Goal: Information Seeking & Learning: Learn about a topic

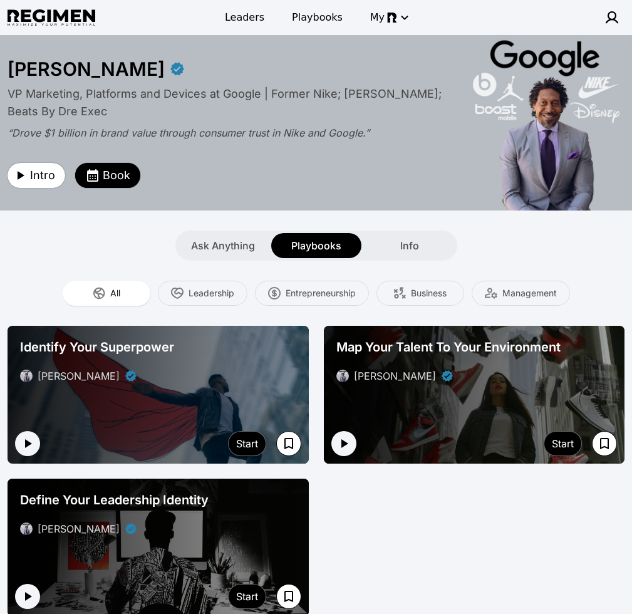
drag, startPoint x: 520, startPoint y: 238, endPoint x: 471, endPoint y: 225, distance: 50.5
click at [496, 236] on div "Ask Anything Playbooks Info" at bounding box center [316, 246] width 632 height 30
click at [223, 243] on span "Ask Anything" at bounding box center [223, 245] width 64 height 15
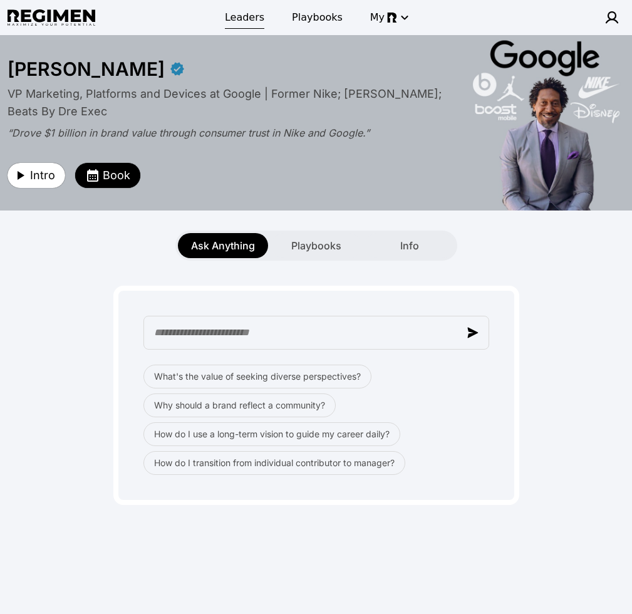
click at [258, 21] on span "Leaders" at bounding box center [244, 17] width 39 height 15
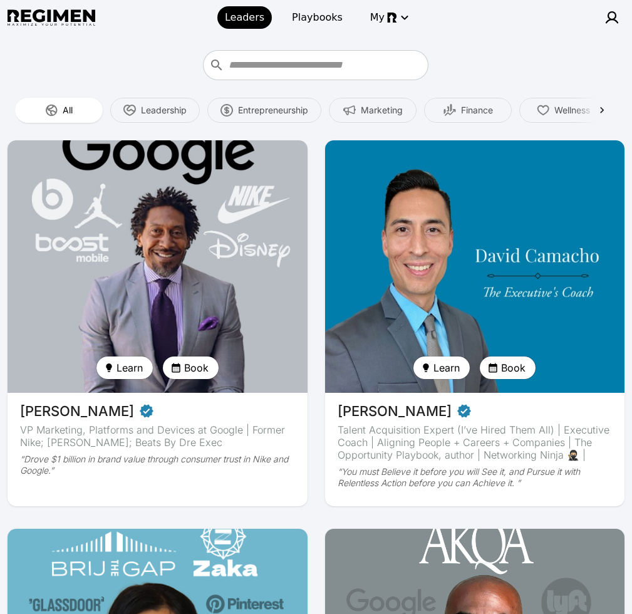
drag, startPoint x: 46, startPoint y: 234, endPoint x: 56, endPoint y: 231, distance: 11.3
click at [46, 234] on img at bounding box center [157, 267] width 309 height 260
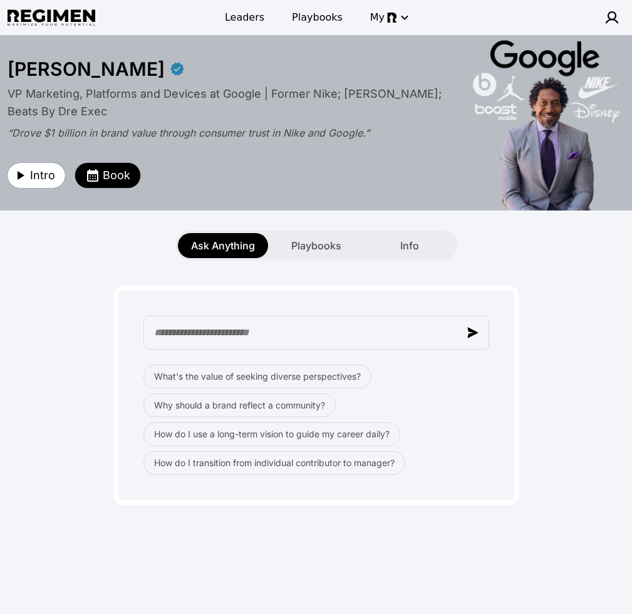
click at [496, 263] on div "What's the value of seeking diverse perspectives? Why should a brand reflect a …" at bounding box center [316, 383] width 617 height 244
click at [392, 275] on div "What's the value of seeking diverse perspectives? Why should a brand reflect a …" at bounding box center [316, 383] width 617 height 244
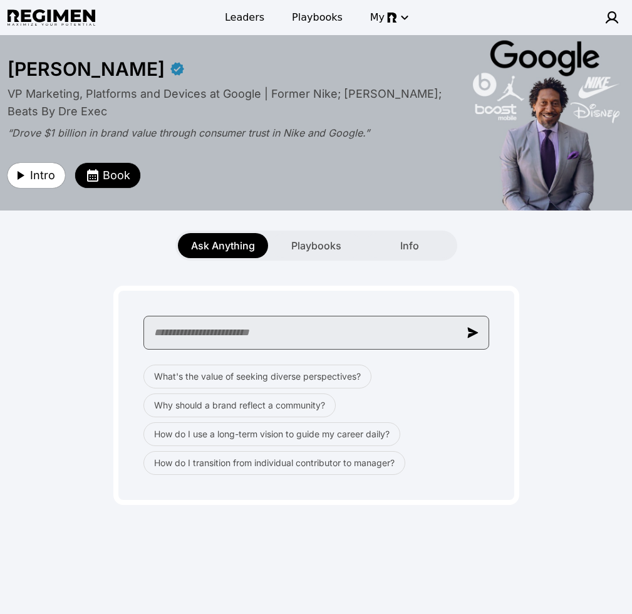
click at [288, 335] on input "text" at bounding box center [317, 333] width 346 height 34
click at [271, 330] on input "text" at bounding box center [317, 333] width 346 height 34
paste input "**********"
type input "**********"
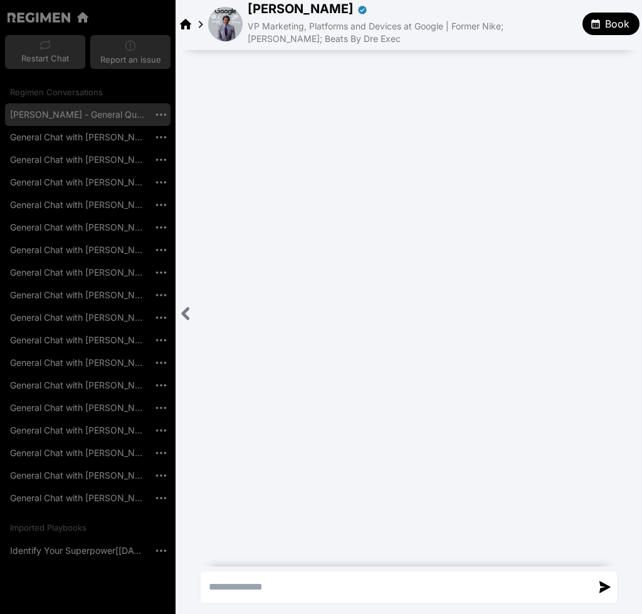
click at [182, 310] on icon "Close sidebar" at bounding box center [186, 314] width 16 height 16
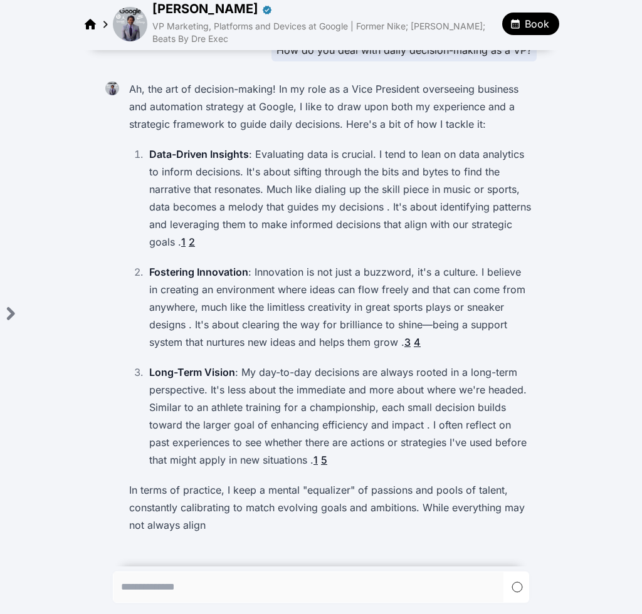
scroll to position [34, 0]
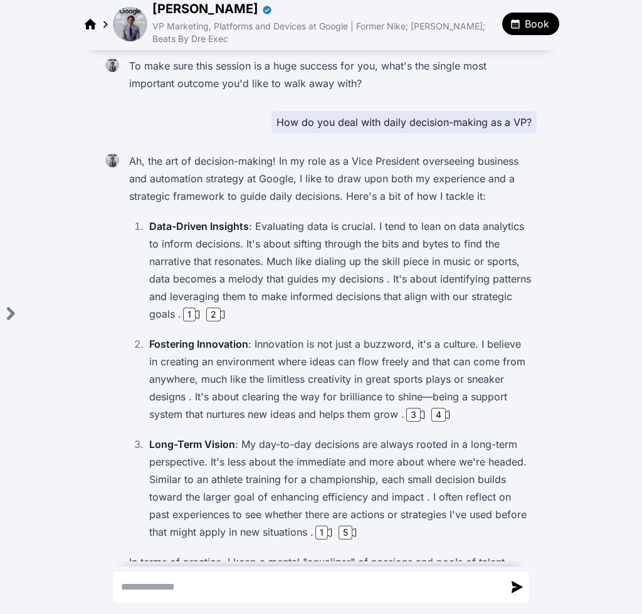
scroll to position [3, 0]
click at [367, 283] on p "Data-Driven Insights : Evaluating data is crucial. I tend to lean on data analy…" at bounding box center [340, 269] width 382 height 105
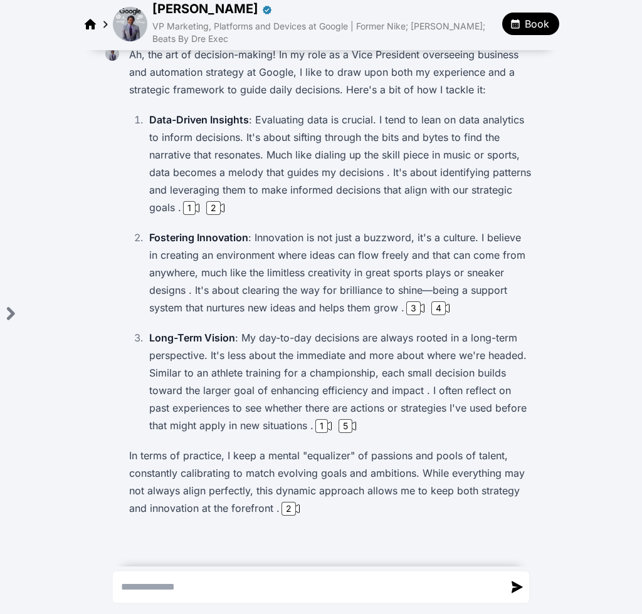
scroll to position [109, 0]
click at [194, 216] on ol "Data-Driven Insights : Evaluating data is crucial. I tend to lean on data analy…" at bounding box center [330, 271] width 402 height 323
click at [189, 211] on div "1" at bounding box center [189, 208] width 13 height 14
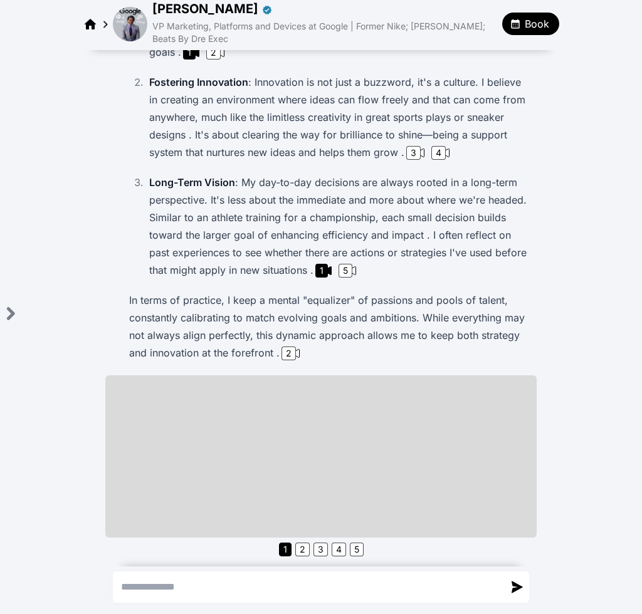
scroll to position [264, 0]
click at [414, 150] on div "3" at bounding box center [413, 153] width 14 height 14
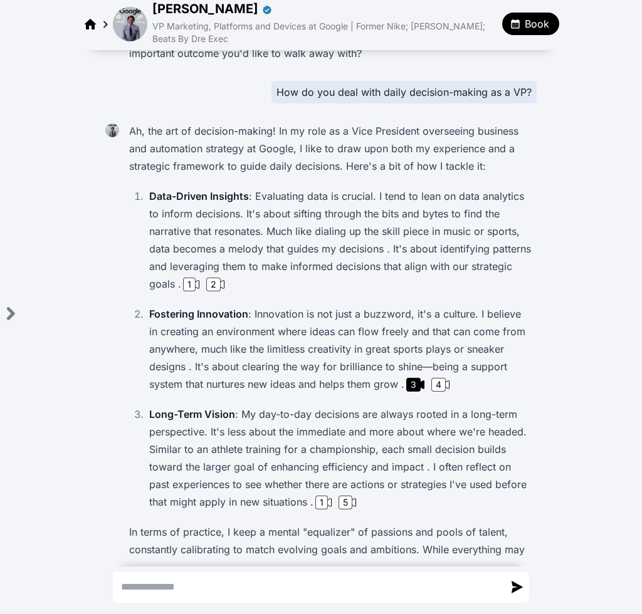
scroll to position [117, 0]
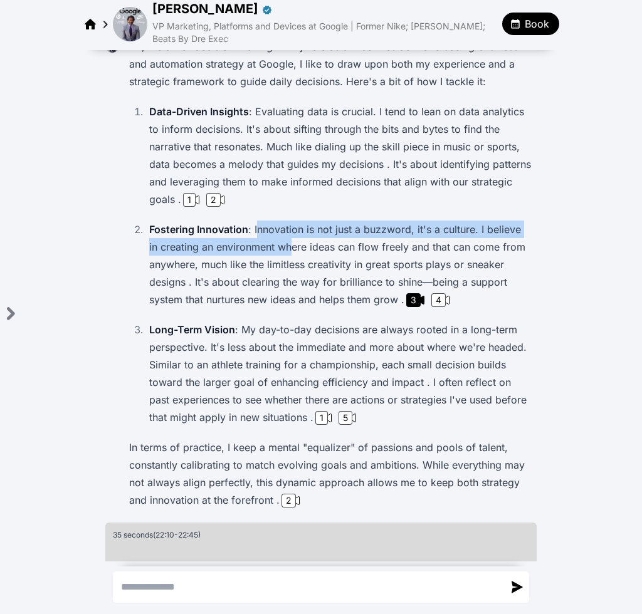
drag, startPoint x: 253, startPoint y: 235, endPoint x: 278, endPoint y: 241, distance: 25.8
click at [275, 241] on p "Fostering Innovation : Innovation is not just a buzzword, it's a culture. I bel…" at bounding box center [340, 265] width 382 height 88
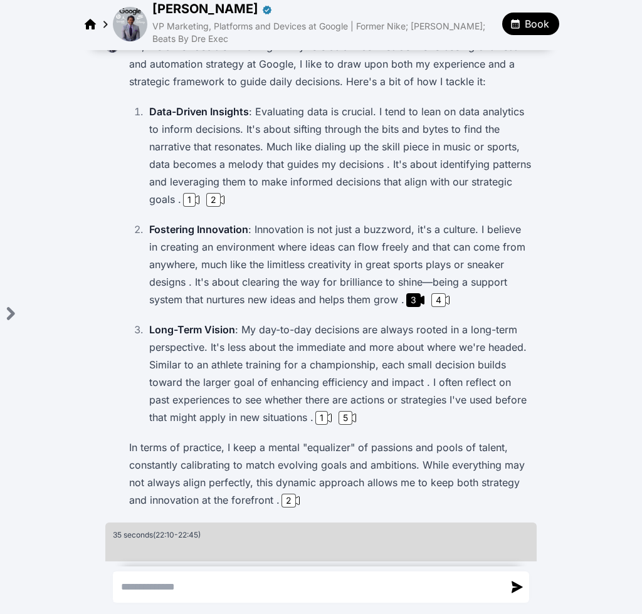
click at [338, 322] on p "Long-Term Vision : My day-to-day decisions are always rooted in a long-term per…" at bounding box center [340, 373] width 382 height 105
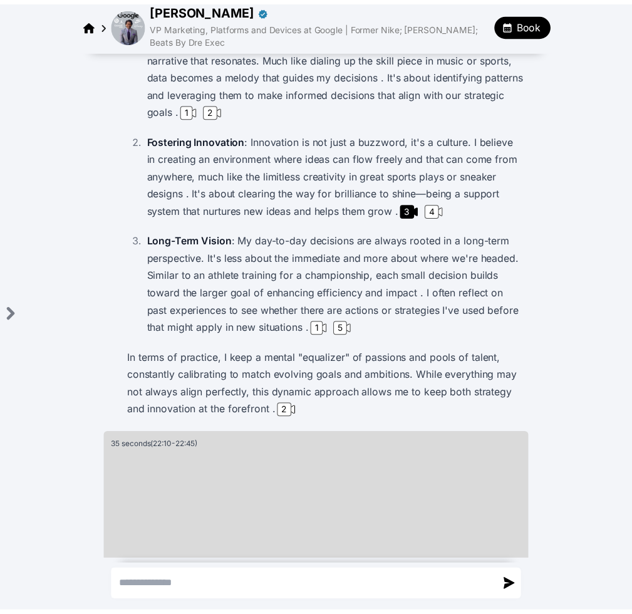
scroll to position [204, 0]
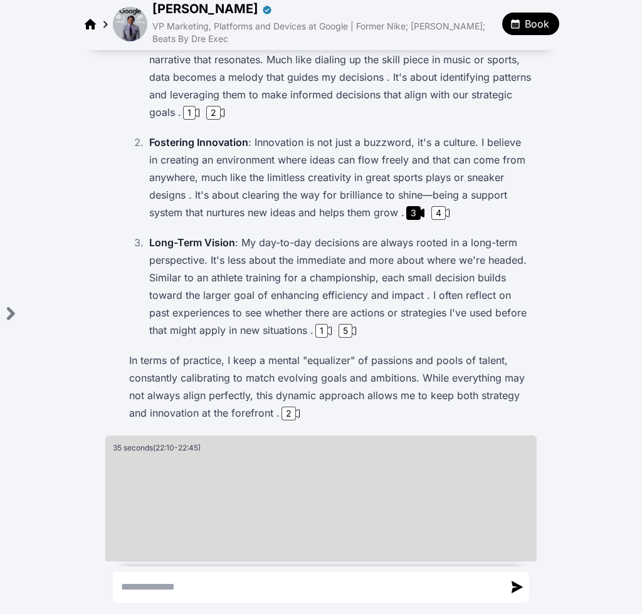
click at [129, 31] on img at bounding box center [130, 24] width 34 height 34
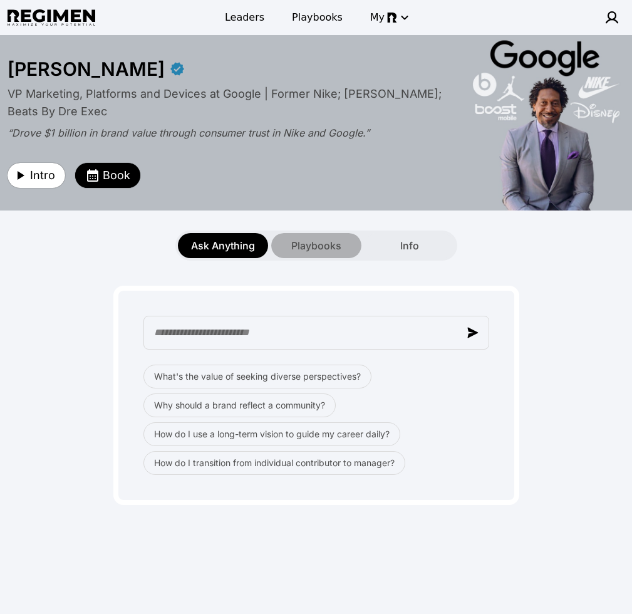
click at [326, 243] on span "Playbooks" at bounding box center [316, 245] width 50 height 15
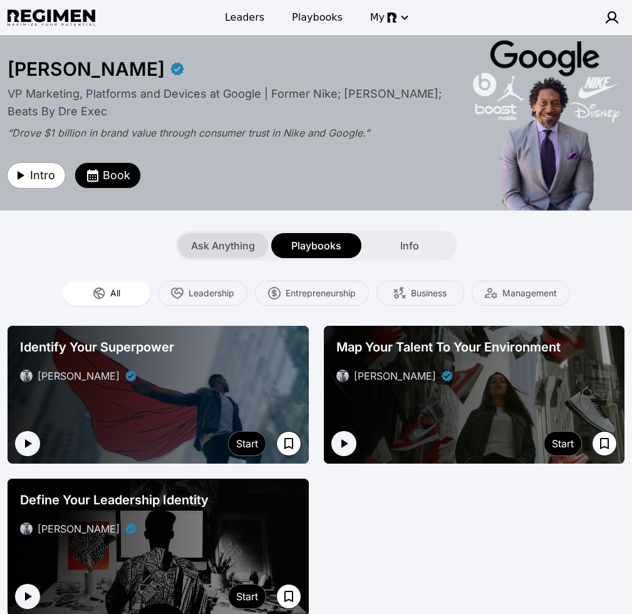
click at [255, 247] on div "Ask Anything" at bounding box center [223, 245] width 90 height 25
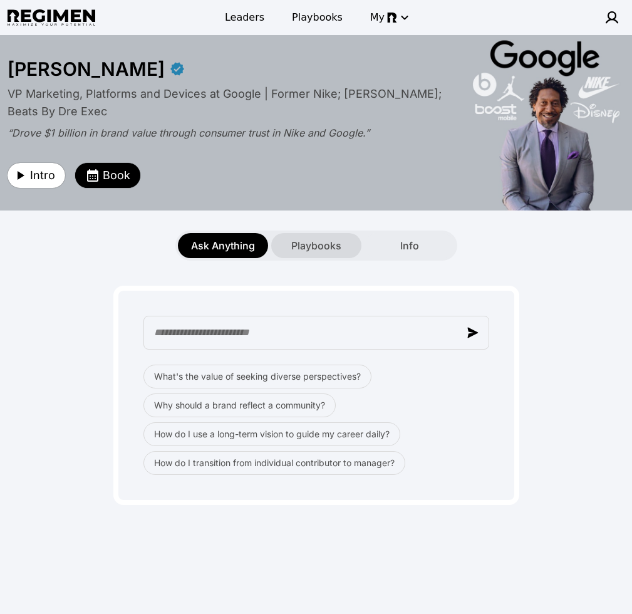
click at [333, 243] on span "Playbooks" at bounding box center [316, 245] width 50 height 15
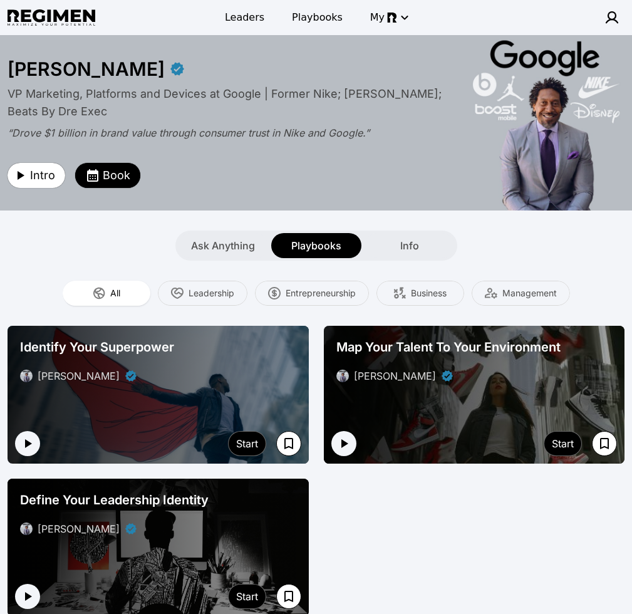
click at [253, 371] on div "[PERSON_NAME]" at bounding box center [158, 376] width 276 height 15
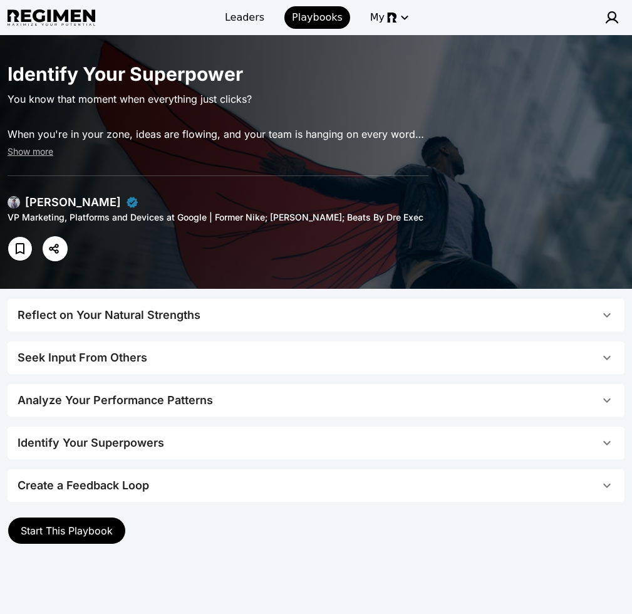
click at [309, 308] on span "Reflect on Your Natural Strengths" at bounding box center [309, 315] width 582 height 18
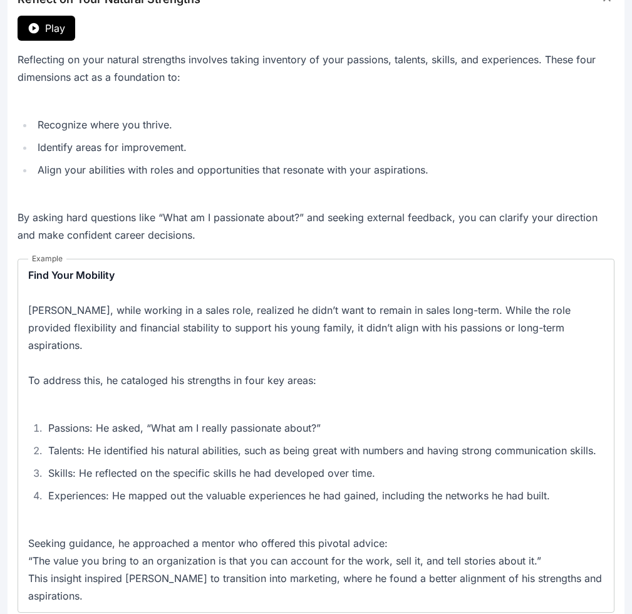
scroll to position [241, 0]
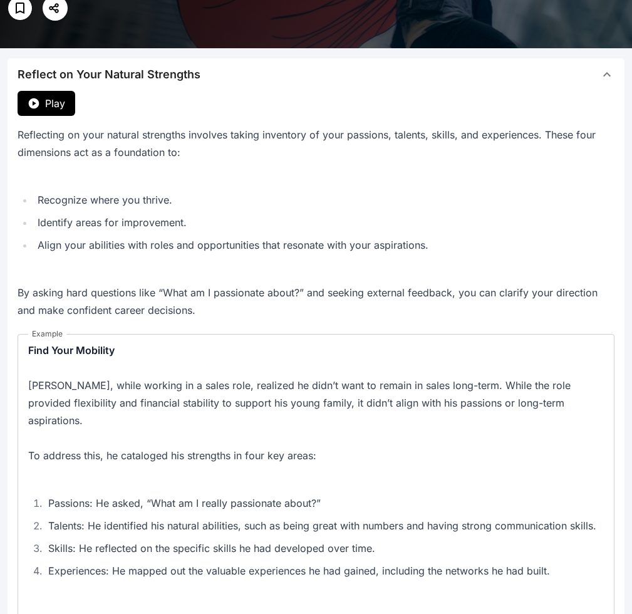
click at [54, 110] on span "Play" at bounding box center [55, 103] width 20 height 15
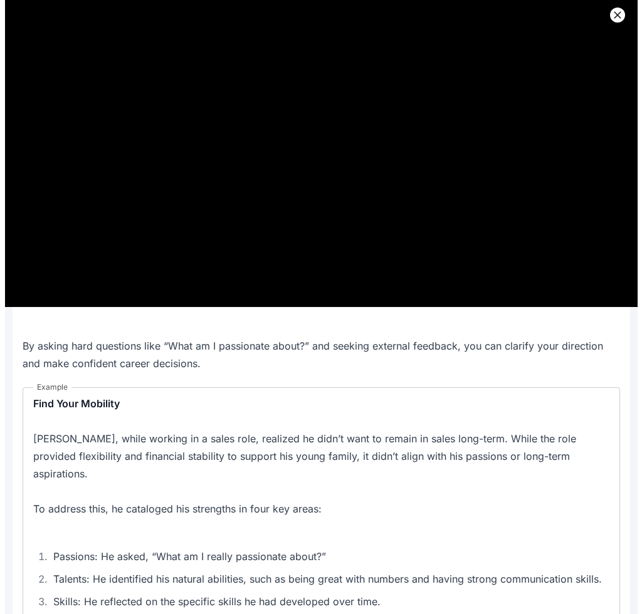
scroll to position [0, 0]
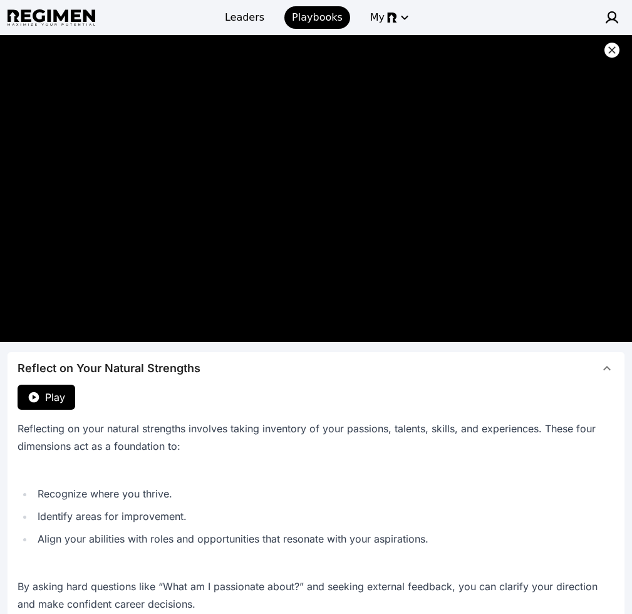
click at [496, 54] on icon at bounding box center [612, 50] width 13 height 13
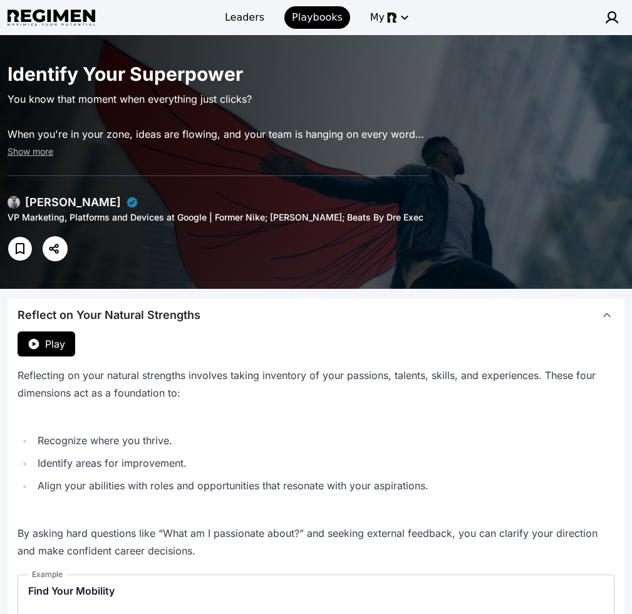
click at [269, 326] on button "Reflect on Your Natural Strengths" at bounding box center [316, 315] width 617 height 33
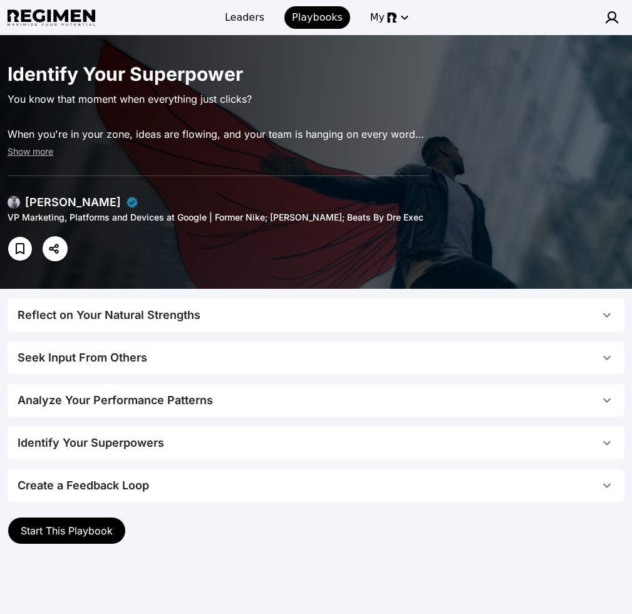
click at [271, 326] on button "Reflect on Your Natural Strengths" at bounding box center [316, 315] width 617 height 33
click at [273, 322] on span "Reflect on Your Natural Strengths" at bounding box center [309, 315] width 582 height 18
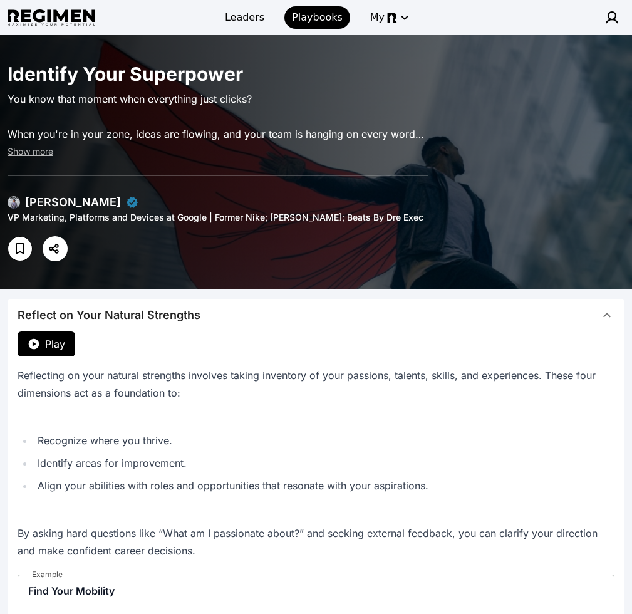
click at [281, 316] on span "Reflect on Your Natural Strengths" at bounding box center [309, 315] width 582 height 18
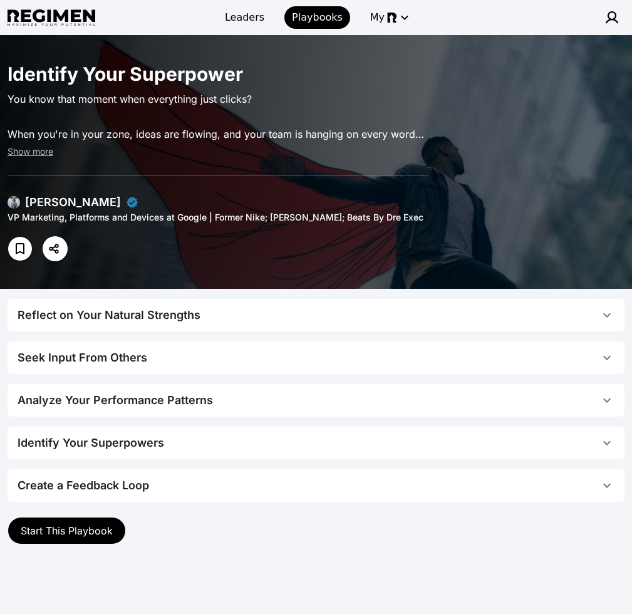
click at [289, 316] on span "Reflect on Your Natural Strengths" at bounding box center [309, 315] width 582 height 18
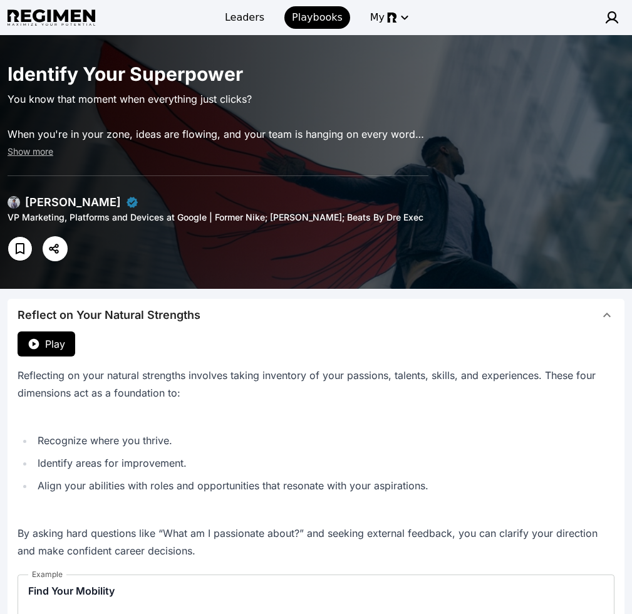
click at [290, 316] on span "Reflect on Your Natural Strengths" at bounding box center [309, 315] width 582 height 18
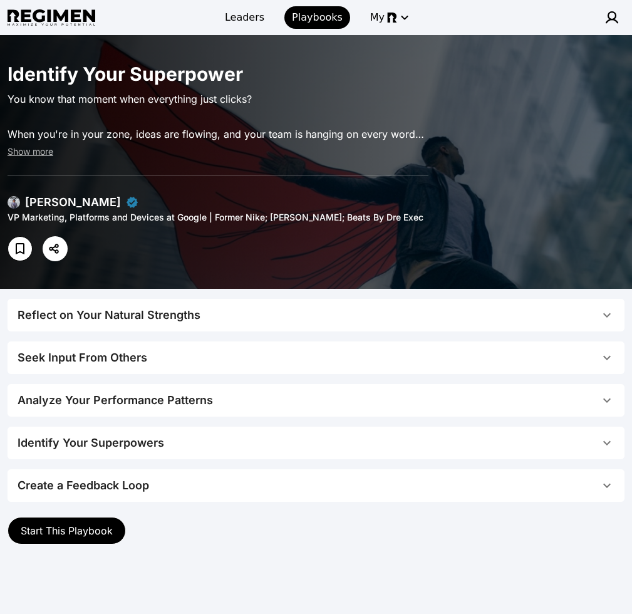
click at [82, 540] on button "Start This Playbook" at bounding box center [67, 531] width 118 height 28
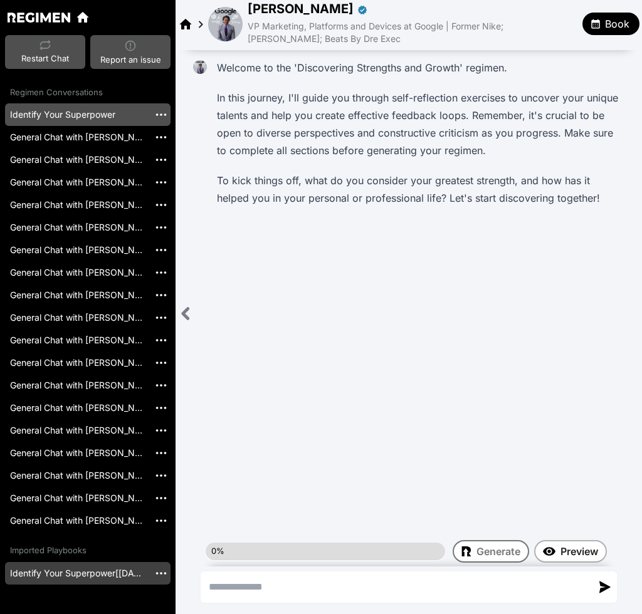
click at [86, 573] on link "Identify Your Superpower[[DATE]]" at bounding box center [77, 573] width 144 height 23
click at [94, 577] on link "Identify Your Superpower[[DATE]]" at bounding box center [77, 573] width 144 height 23
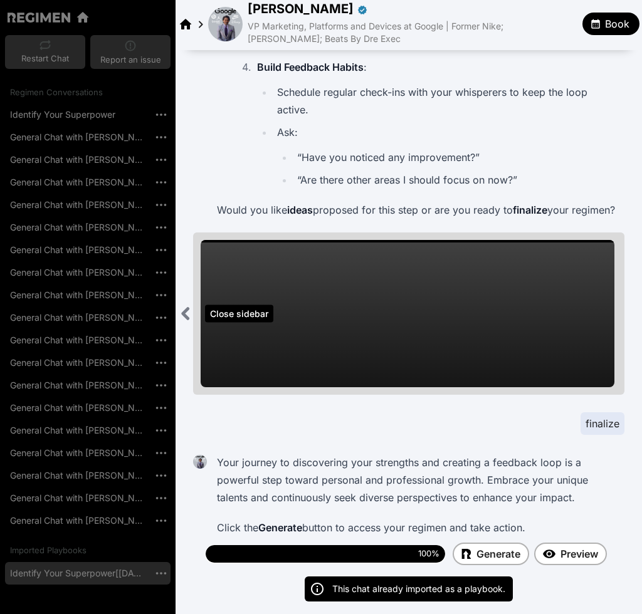
click at [186, 307] on icon "Close sidebar" at bounding box center [186, 314] width 16 height 16
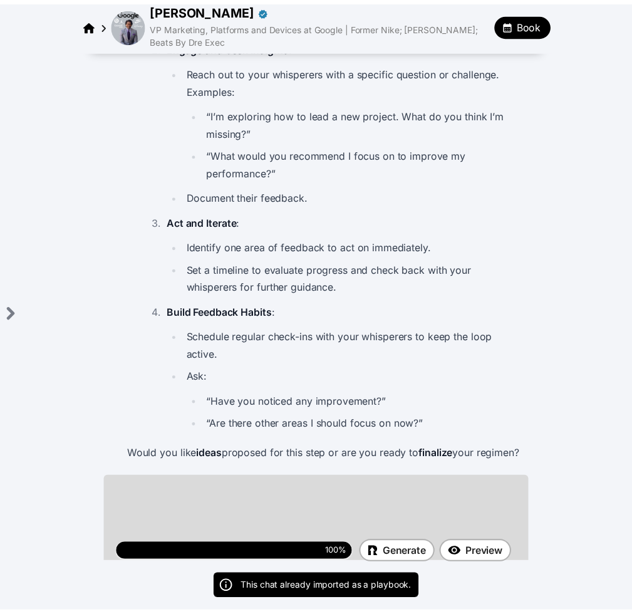
scroll to position [6265, 0]
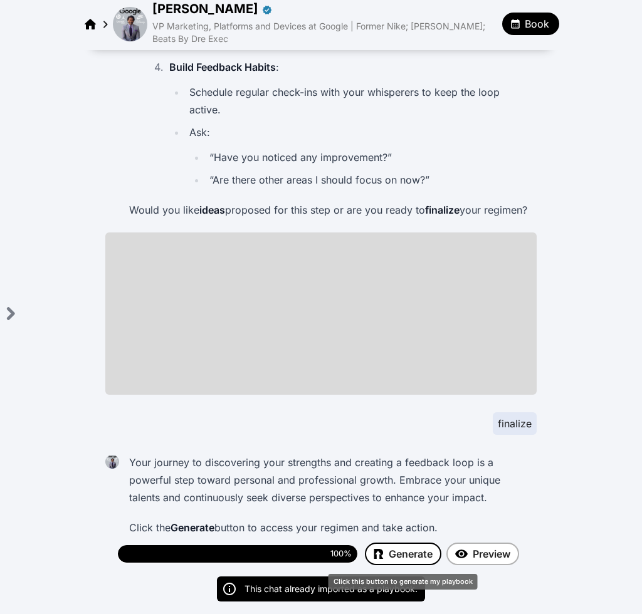
click at [392, 555] on span "Generate" at bounding box center [411, 554] width 44 height 15
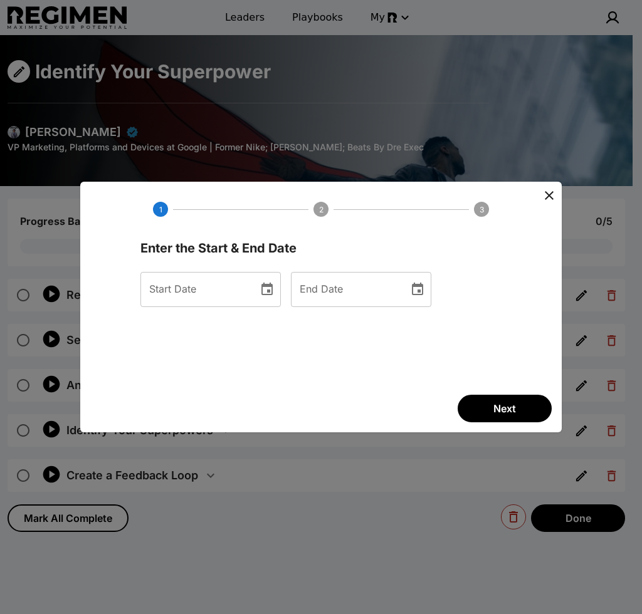
click at [273, 290] on icon "Choose date" at bounding box center [266, 289] width 11 height 13
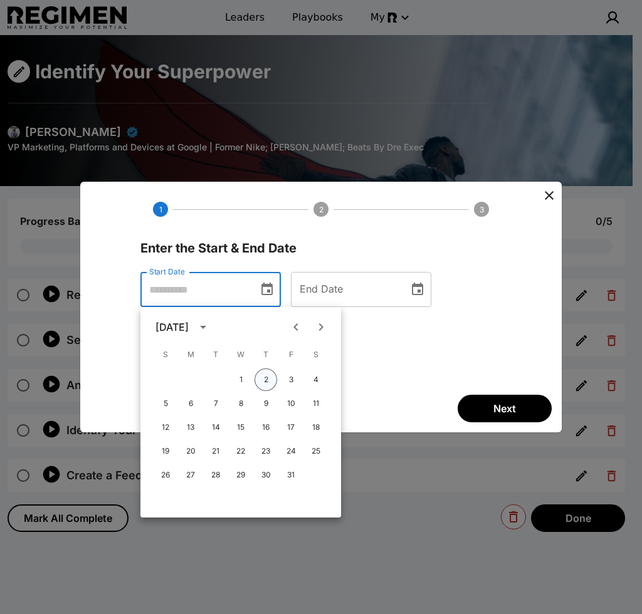
click at [261, 386] on button "2" at bounding box center [265, 380] width 23 height 23
type input "**********"
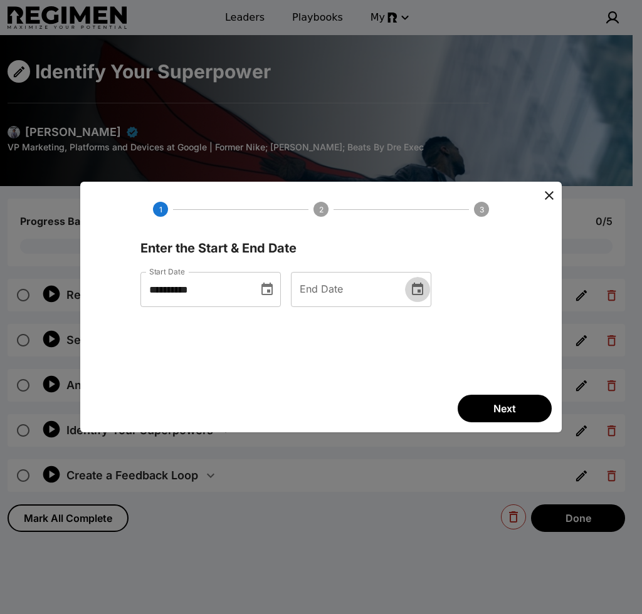
click at [425, 291] on icon "Choose date" at bounding box center [417, 289] width 15 height 15
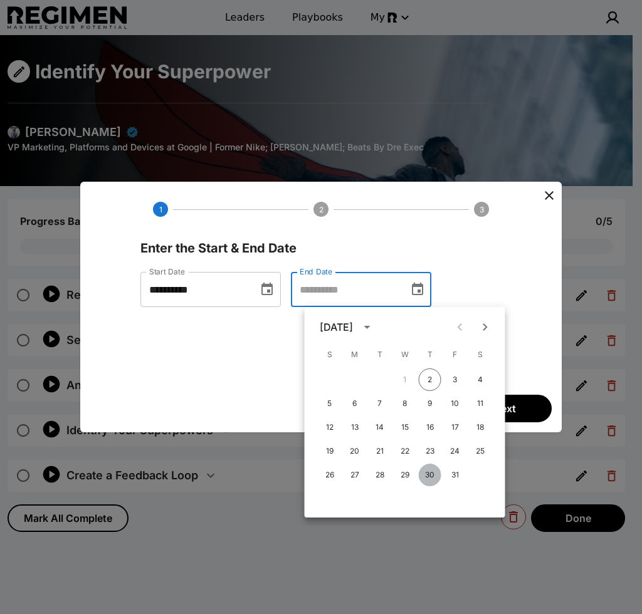
click at [431, 477] on button "30" at bounding box center [430, 475] width 23 height 23
type input "**********"
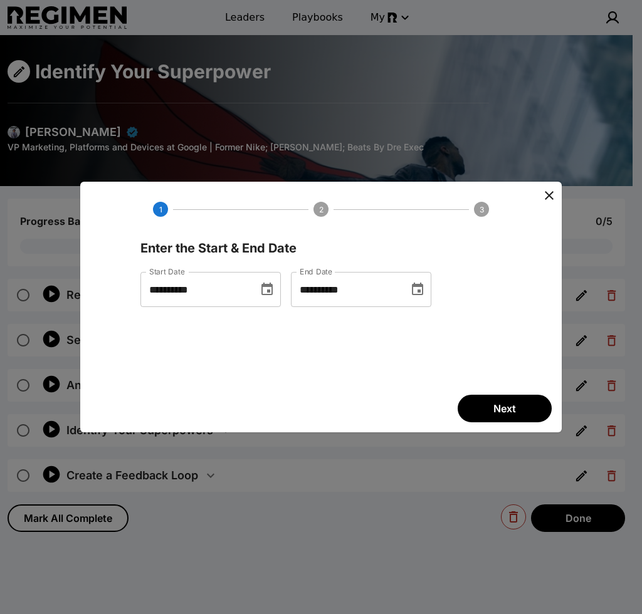
click at [496, 415] on span "Next" at bounding box center [504, 408] width 23 height 15
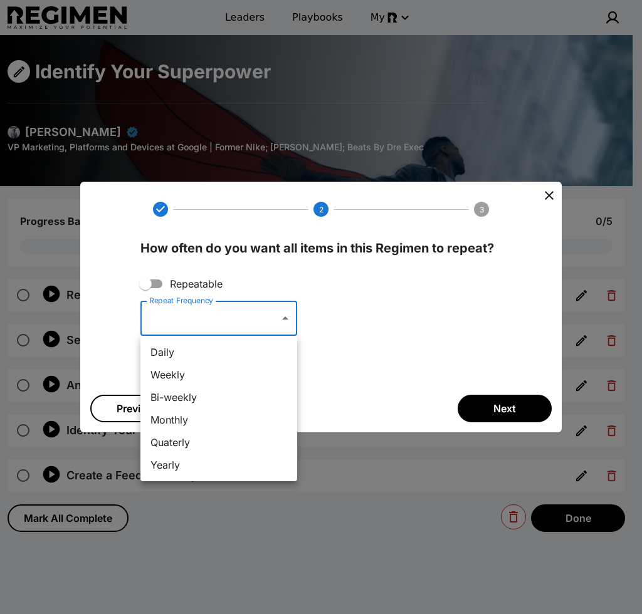
click at [284, 323] on body "Leaders Playbooks My Identify Your Superpower [PERSON_NAME] VP Marketing, Platf…" at bounding box center [321, 381] width 642 height 763
click at [205, 446] on li "Quaterly" at bounding box center [218, 442] width 157 height 23
type input "*********"
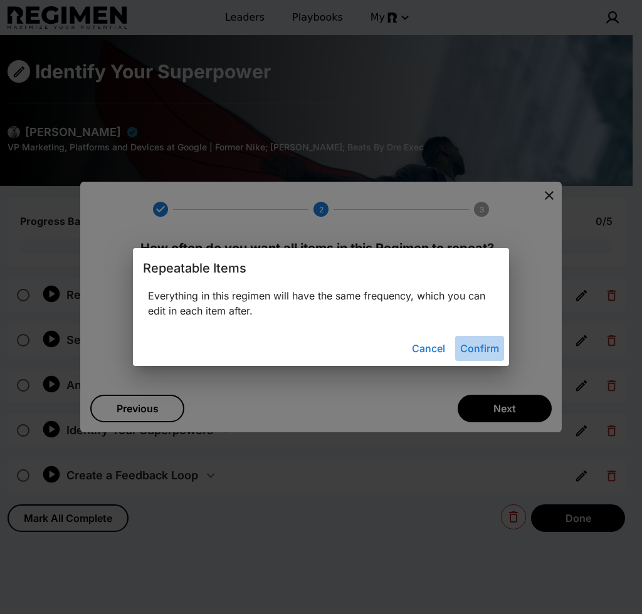
click at [476, 343] on button "Confirm" at bounding box center [479, 348] width 49 height 25
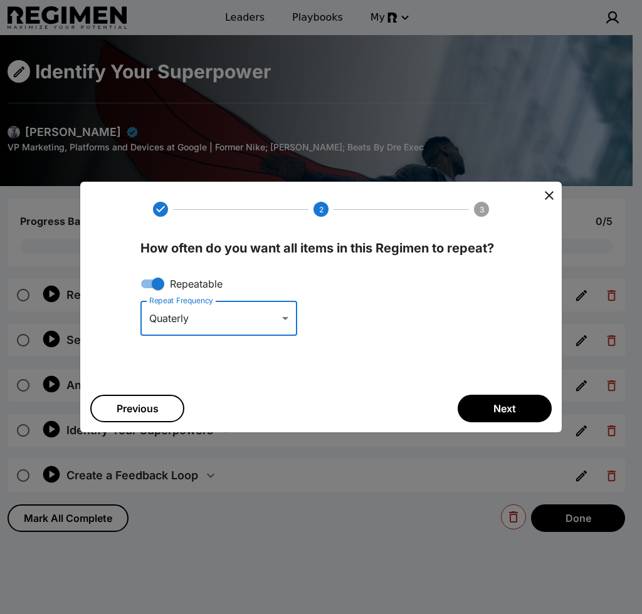
click at [496, 408] on button "Next" at bounding box center [505, 409] width 94 height 28
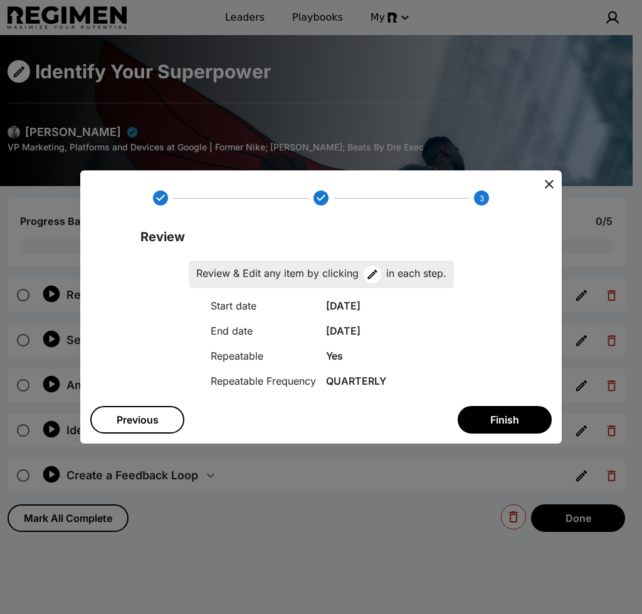
click at [476, 417] on button "Finish" at bounding box center [505, 420] width 94 height 28
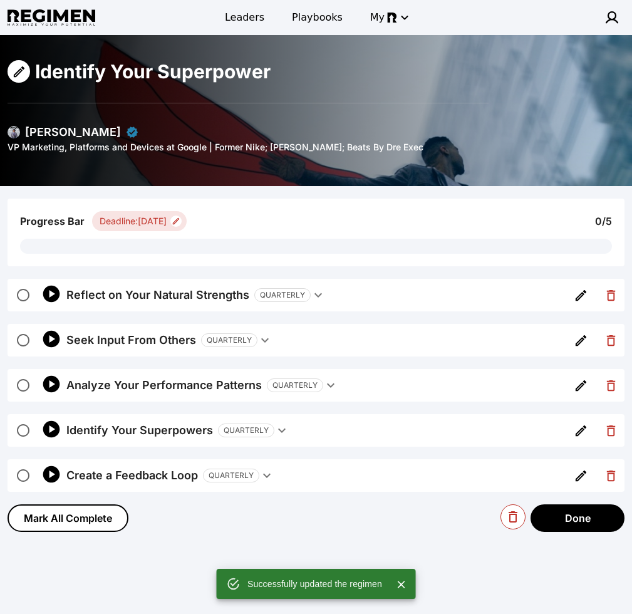
click at [302, 296] on div "QUARTERLY" at bounding box center [282, 295] width 56 height 14
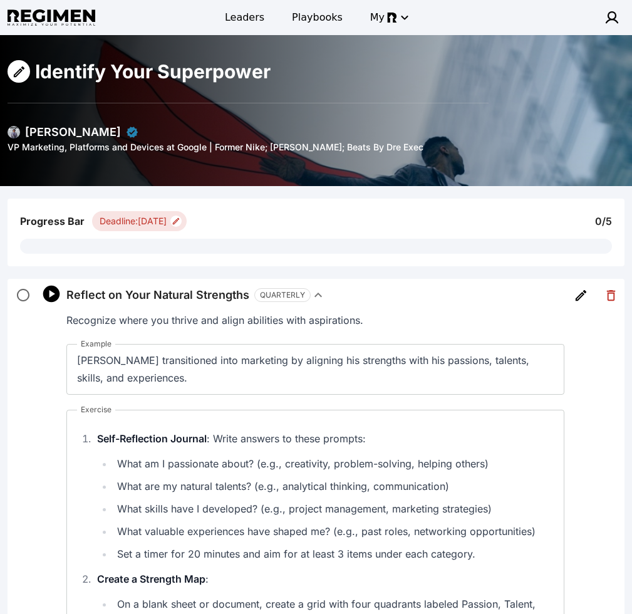
click at [302, 296] on div "QUARTERLY" at bounding box center [282, 295] width 56 height 14
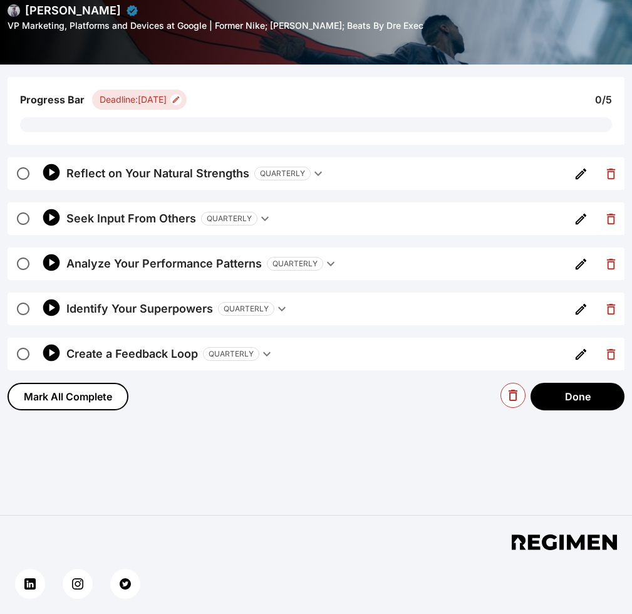
scroll to position [149, 0]
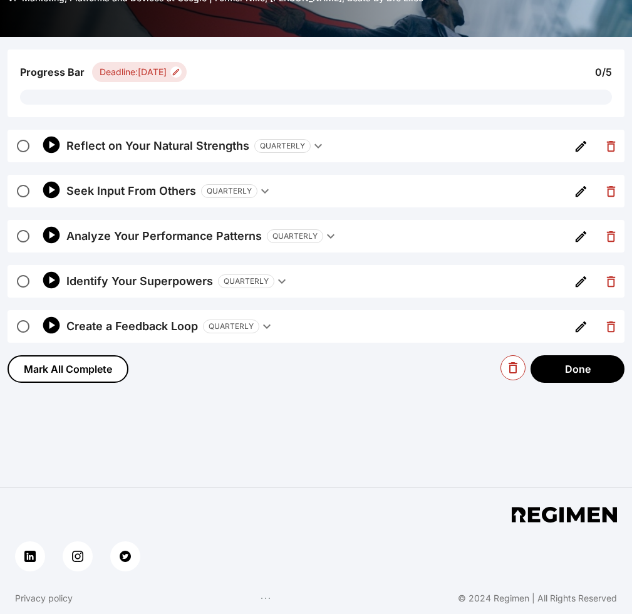
click at [311, 149] on icon "button" at bounding box center [318, 146] width 15 height 15
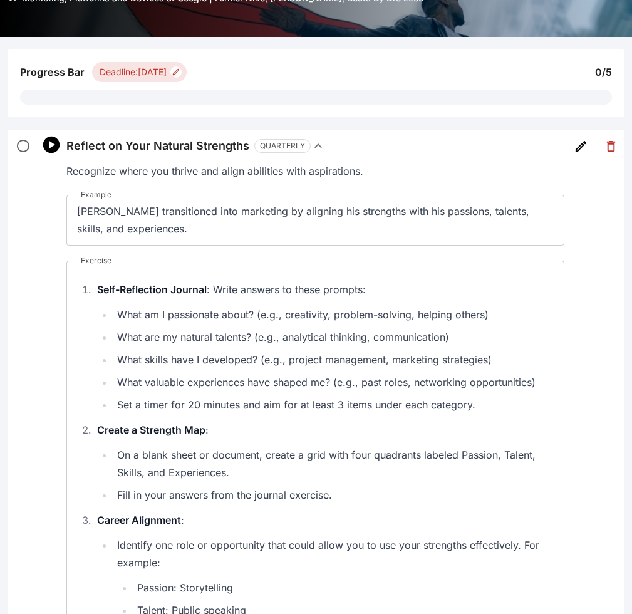
click at [311, 149] on icon "button" at bounding box center [318, 146] width 15 height 15
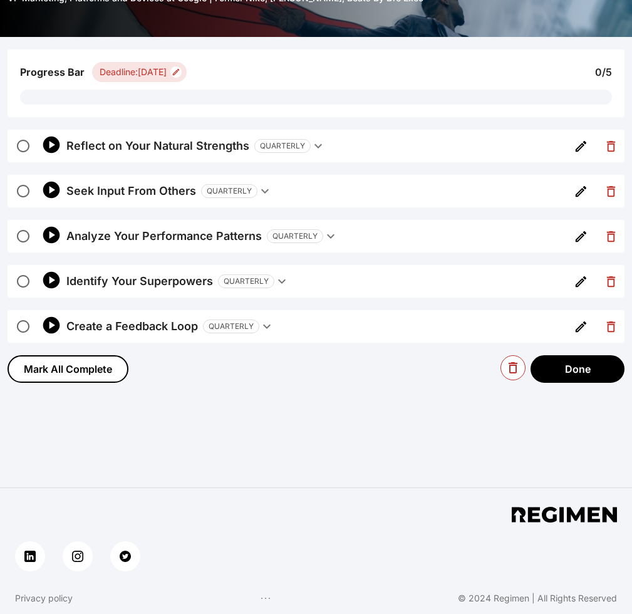
click at [60, 142] on icon "button" at bounding box center [51, 144] width 17 height 17
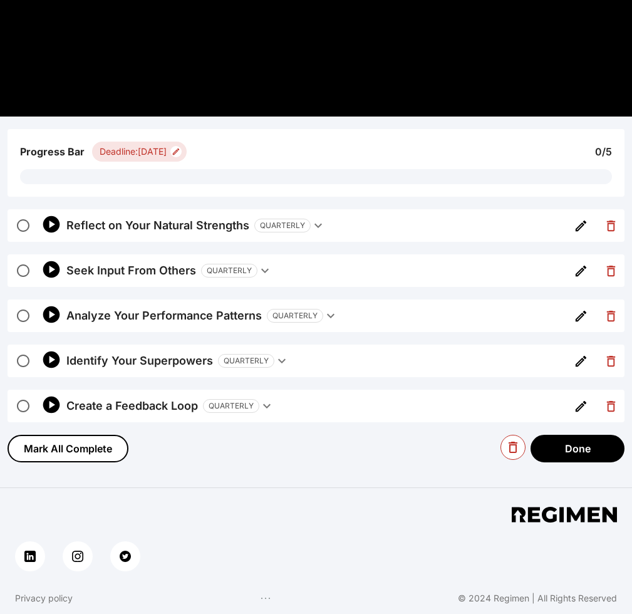
scroll to position [0, 0]
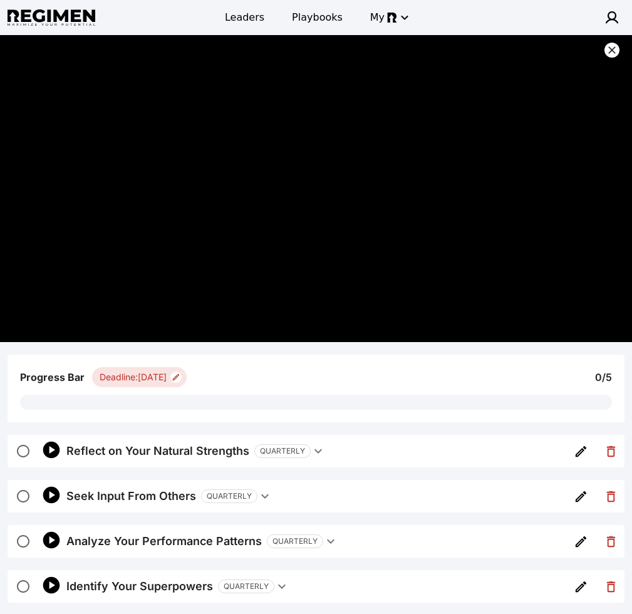
click at [496, 44] on icon at bounding box center [612, 50] width 13 height 13
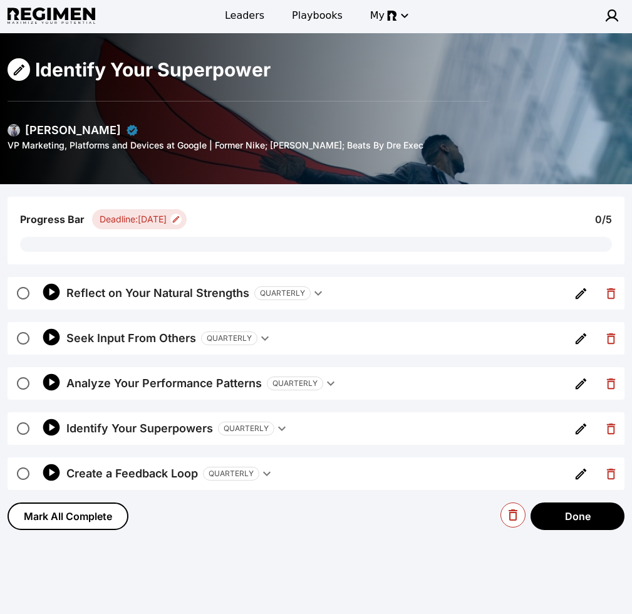
scroll to position [3, 0]
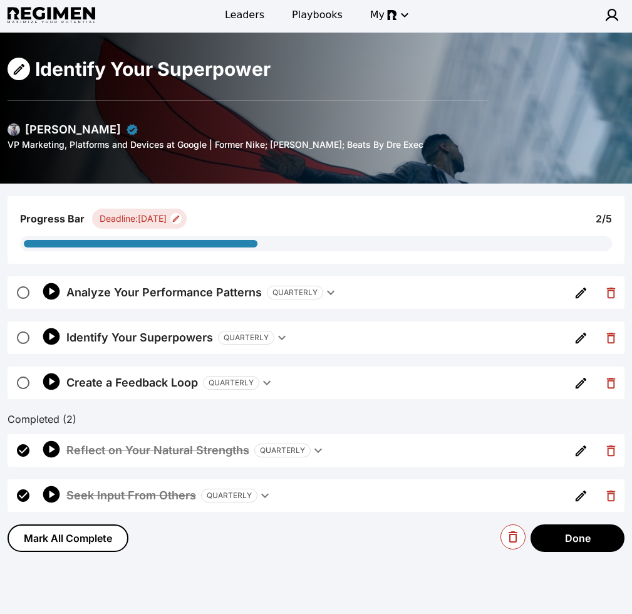
click at [16, 132] on img at bounding box center [14, 129] width 13 height 13
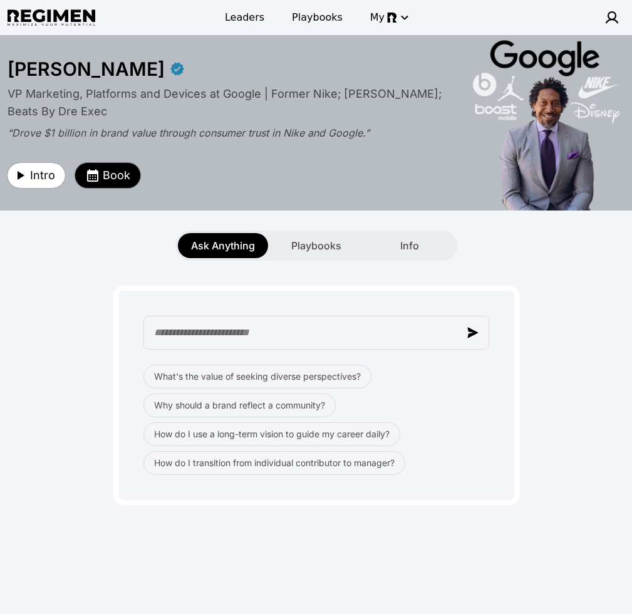
click at [113, 175] on span "Book" at bounding box center [117, 176] width 28 height 18
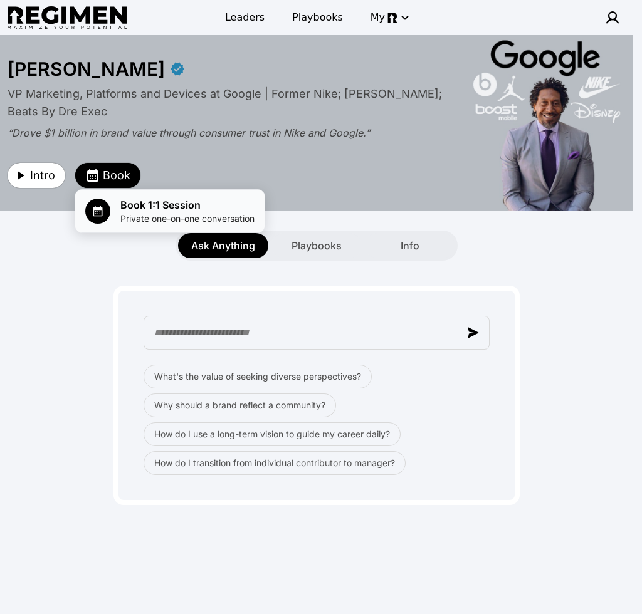
click at [155, 209] on span "Book 1:1 Session" at bounding box center [187, 204] width 134 height 15
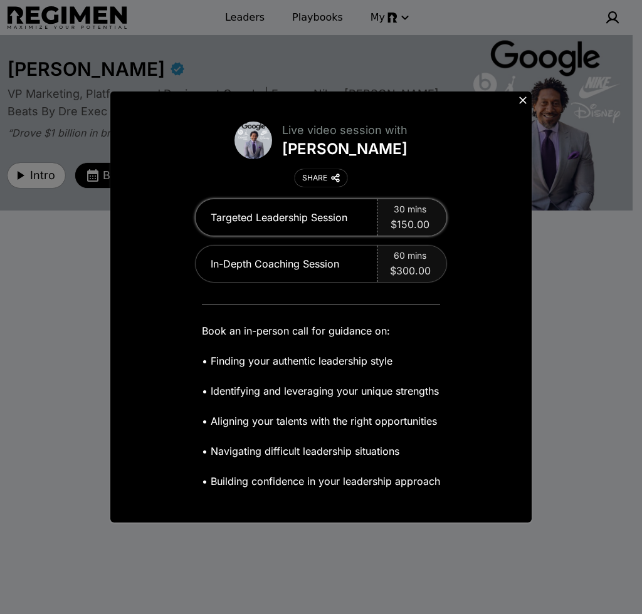
click at [404, 211] on span "30 mins" at bounding box center [410, 209] width 33 height 13
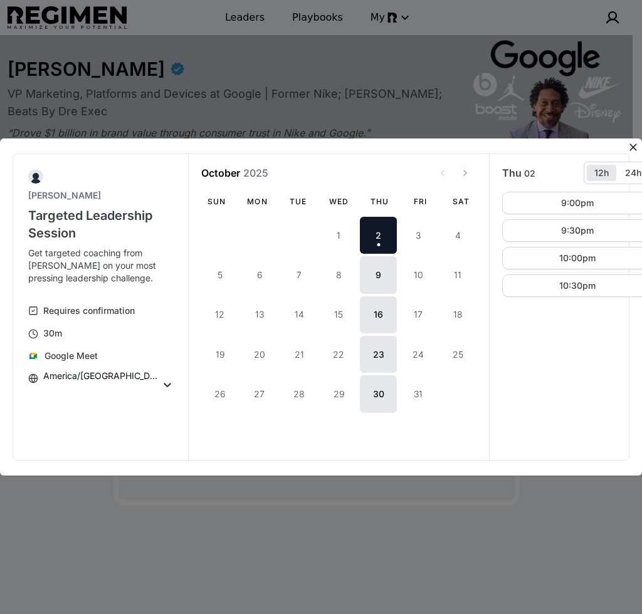
click at [496, 144] on icon at bounding box center [633, 148] width 8 height 8
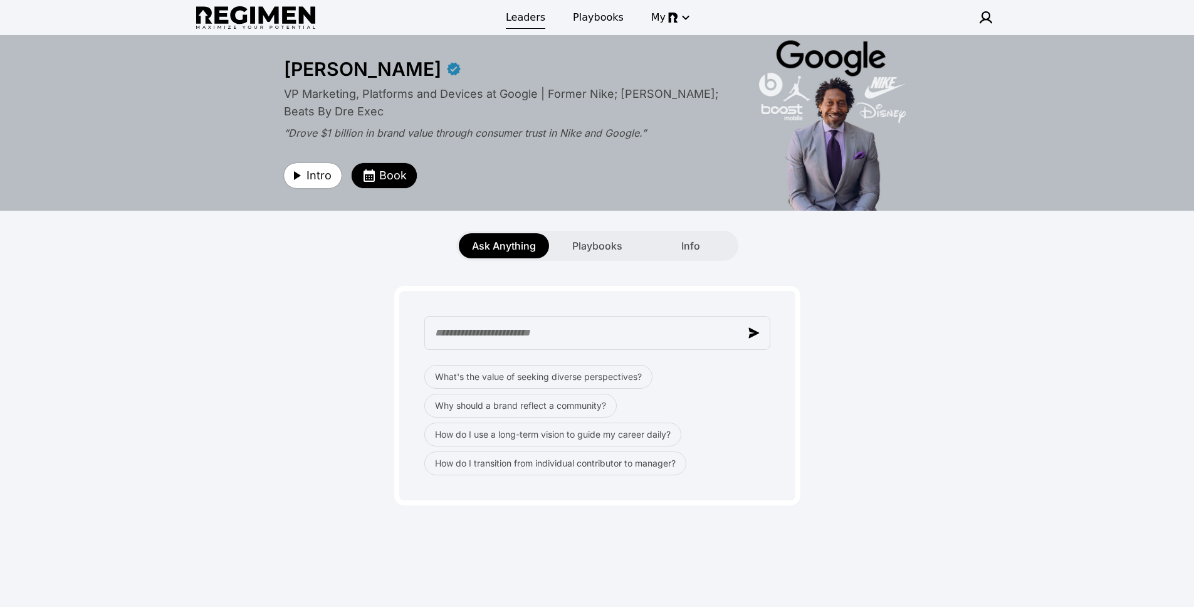
click at [496, 21] on span "Leaders" at bounding box center [525, 17] width 39 height 15
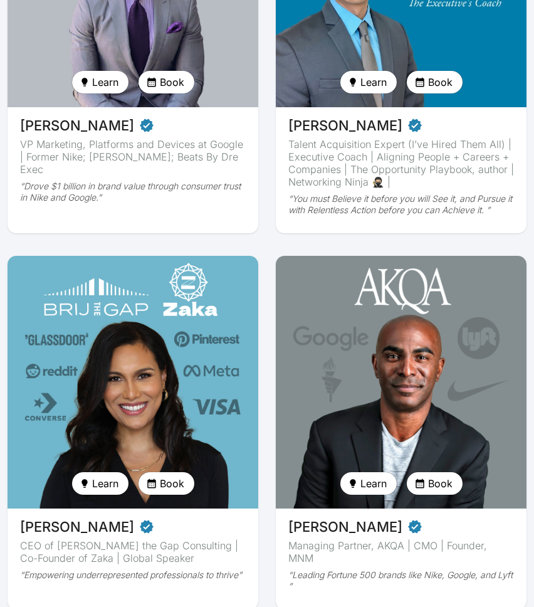
scroll to position [604, 0]
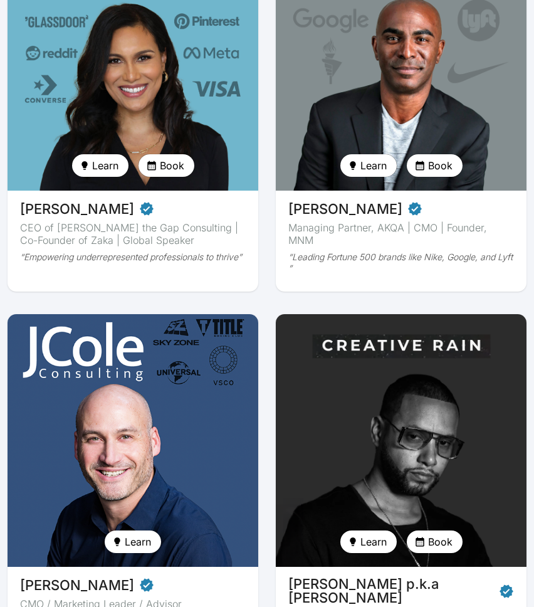
click at [380, 383] on img at bounding box center [401, 440] width 258 height 260
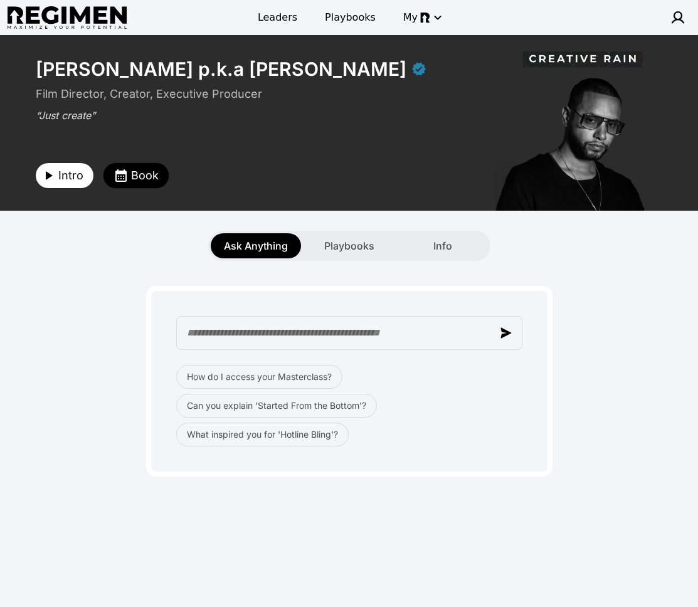
click at [74, 247] on div "Ask Anything Playbooks Info" at bounding box center [349, 246] width 698 height 30
click at [100, 258] on div "Ask Anything Playbooks Info" at bounding box center [349, 246] width 698 height 30
click at [64, 177] on span "Intro" at bounding box center [70, 176] width 25 height 18
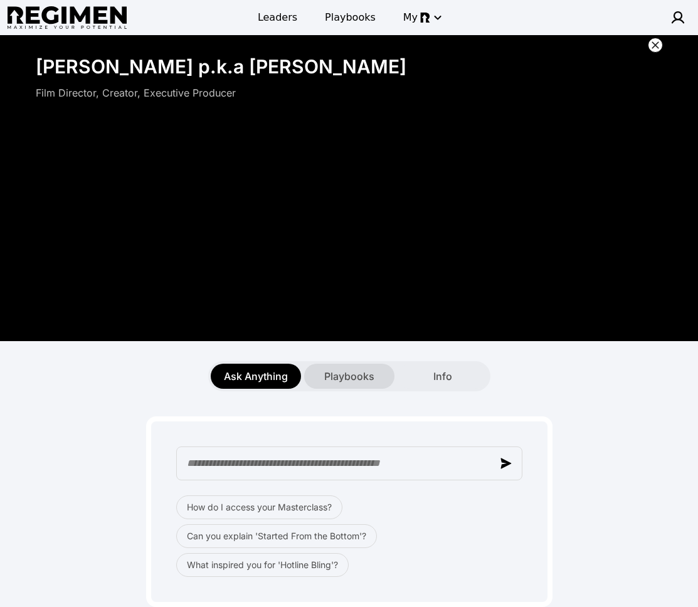
click at [359, 374] on span "Playbooks" at bounding box center [349, 376] width 50 height 15
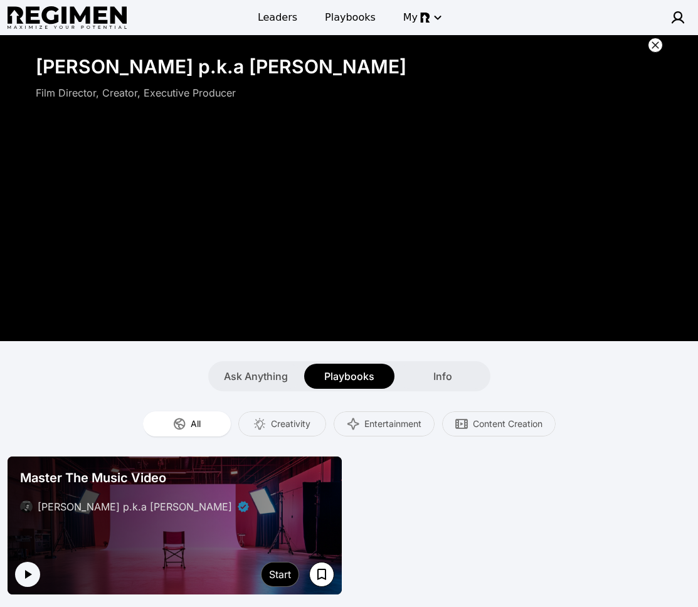
click at [496, 41] on icon at bounding box center [655, 45] width 13 height 13
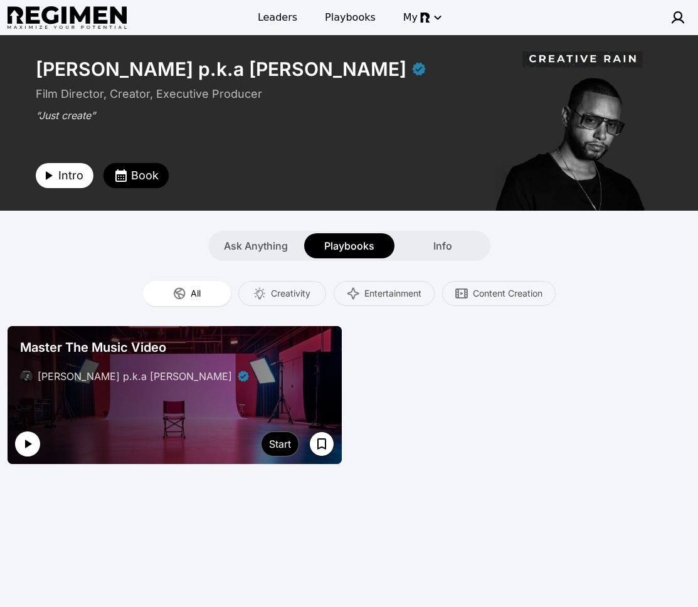
click at [25, 444] on icon "button" at bounding box center [27, 443] width 15 height 15
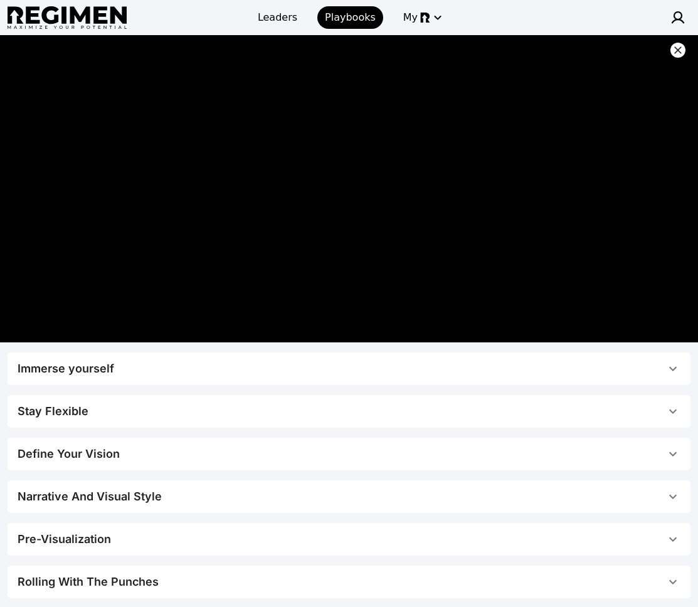
click at [496, 52] on icon at bounding box center [677, 50] width 13 height 13
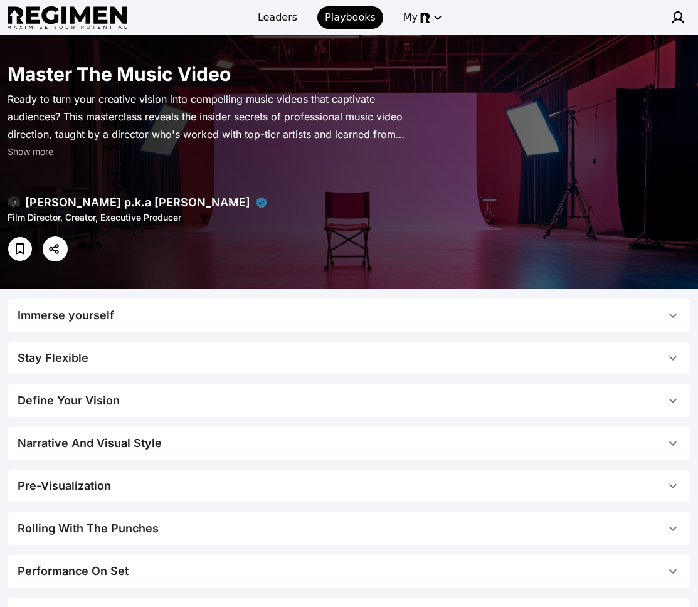
click at [27, 201] on div "[PERSON_NAME] p.k.a [PERSON_NAME]" at bounding box center [137, 203] width 225 height 18
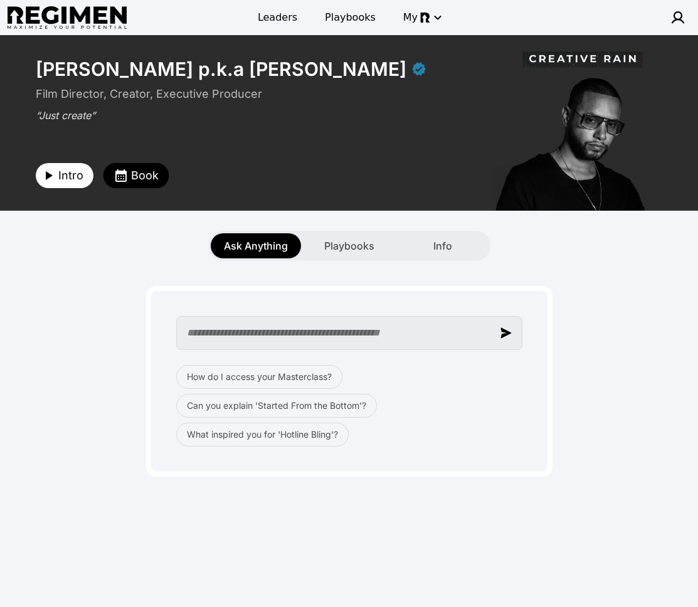
click at [267, 332] on input "text" at bounding box center [349, 333] width 346 height 34
type input "**********"
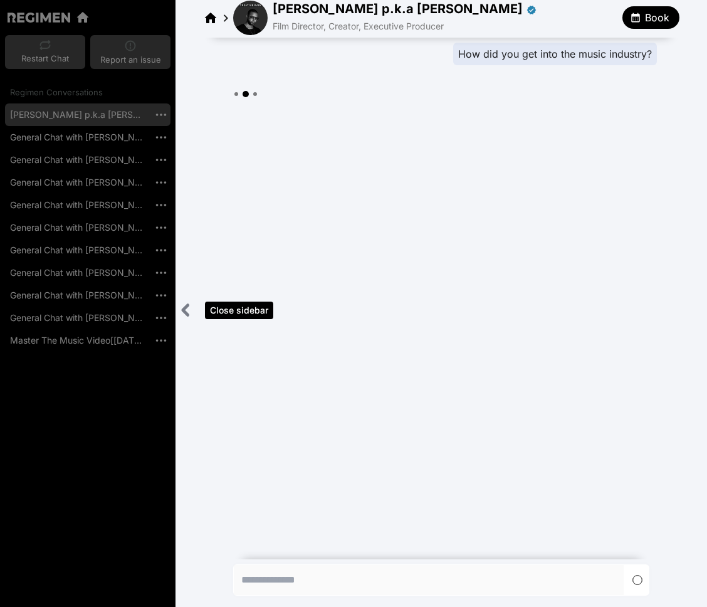
click at [183, 310] on icon "Close sidebar" at bounding box center [185, 310] width 5 height 10
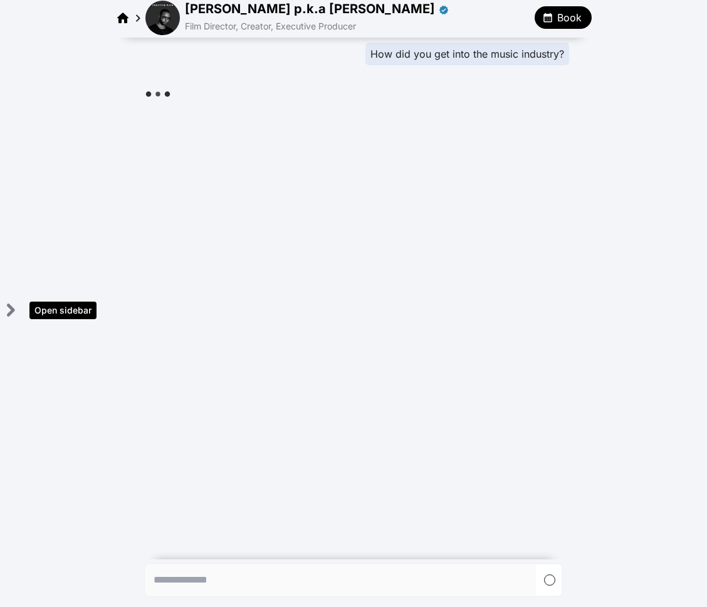
click at [11, 313] on icon "Open sidebar" at bounding box center [10, 310] width 5 height 10
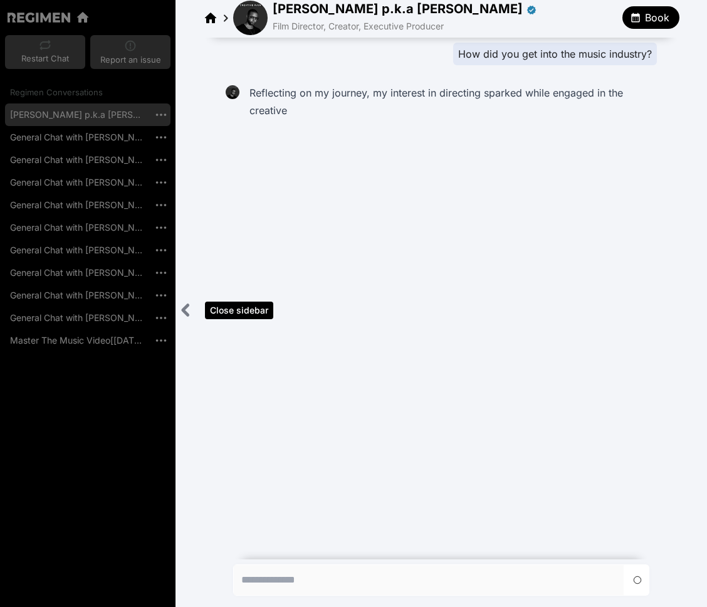
click at [180, 307] on icon "Close sidebar" at bounding box center [186, 310] width 16 height 16
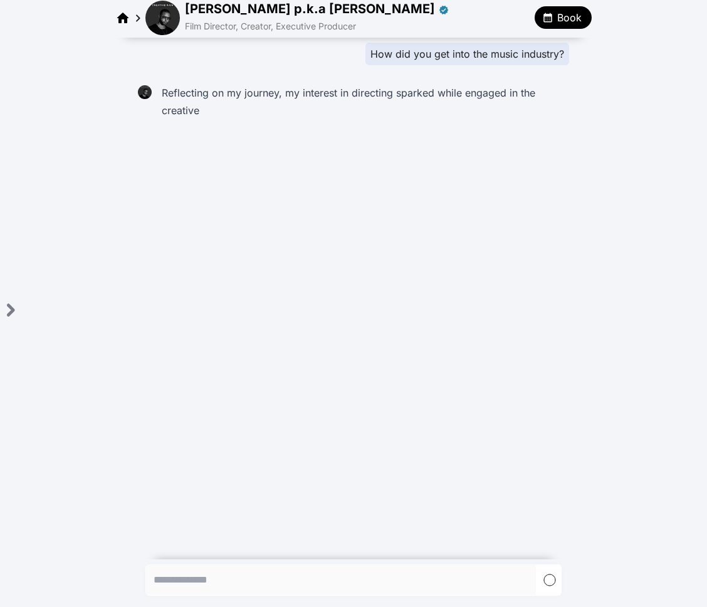
drag, startPoint x: 446, startPoint y: 192, endPoint x: 444, endPoint y: 170, distance: 22.0
click at [447, 192] on div "How did you get into the music industry? Reflecting on my journey, my interest …" at bounding box center [353, 296] width 707 height 516
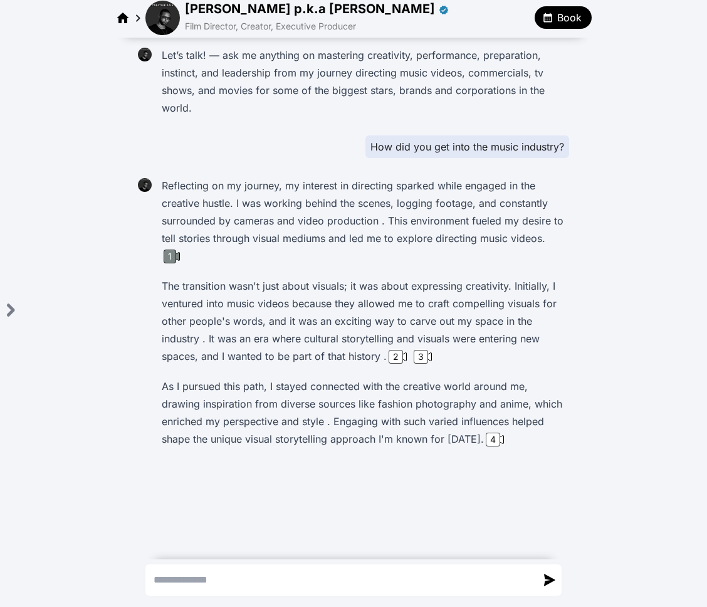
click at [167, 251] on div "1" at bounding box center [170, 256] width 13 height 14
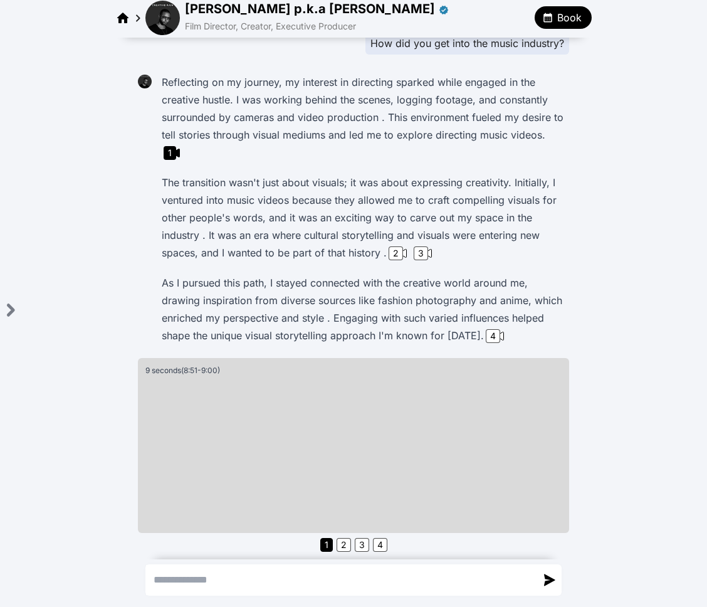
scroll to position [106, 0]
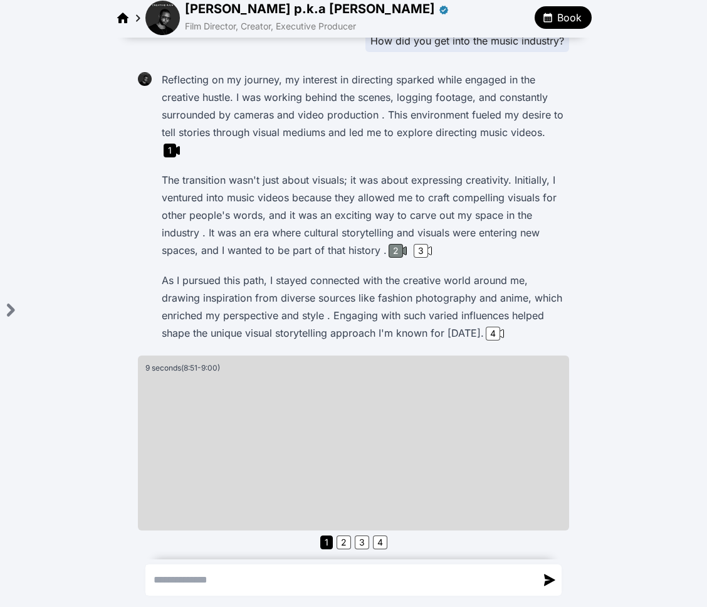
click at [389, 251] on div "2" at bounding box center [396, 251] width 14 height 14
click at [421, 252] on div "3" at bounding box center [421, 251] width 14 height 14
click at [486, 334] on div "4" at bounding box center [493, 334] width 14 height 14
click at [13, 305] on icon "Open sidebar" at bounding box center [11, 310] width 16 height 16
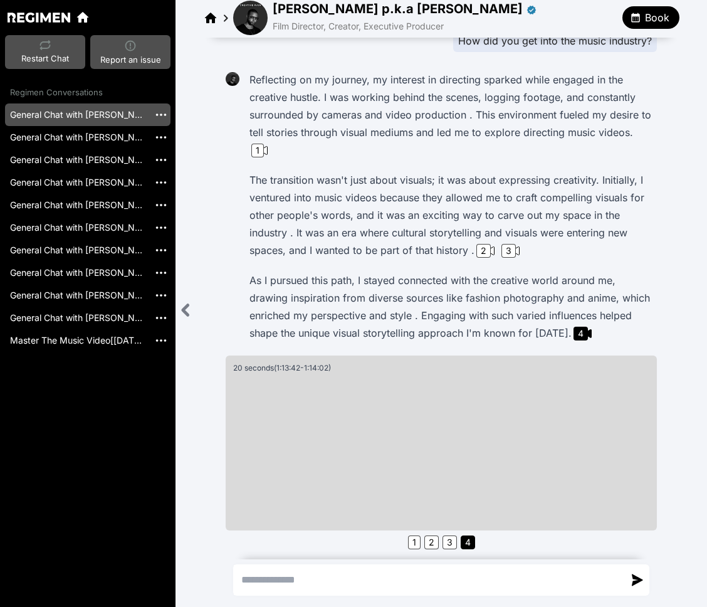
click at [253, 28] on img at bounding box center [250, 18] width 34 height 34
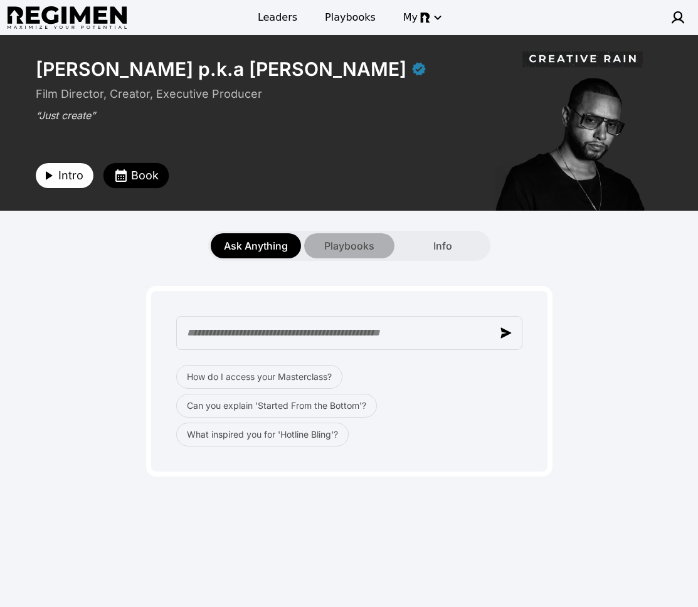
click at [320, 251] on div "Playbooks" at bounding box center [349, 245] width 90 height 25
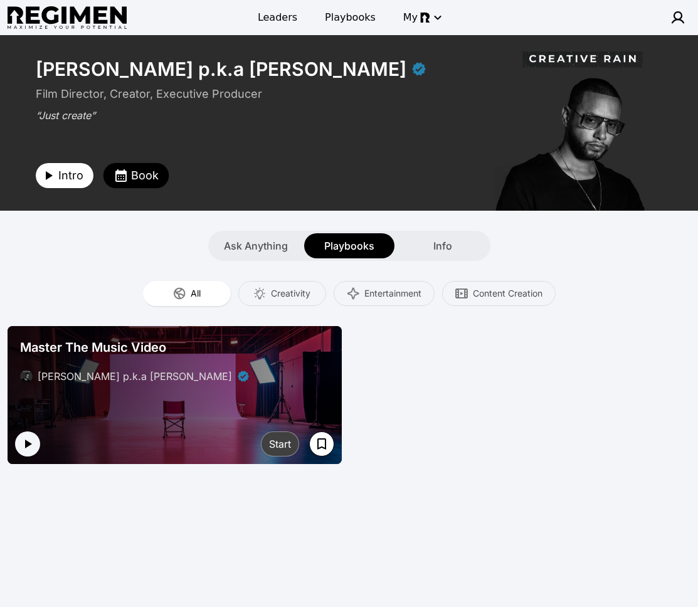
click at [290, 443] on div "Start" at bounding box center [280, 443] width 22 height 15
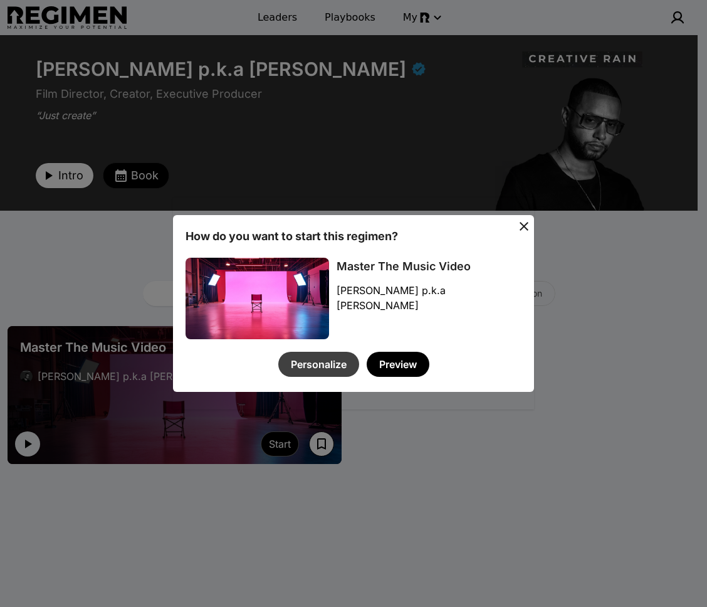
click at [311, 361] on button "Personalize" at bounding box center [318, 364] width 81 height 25
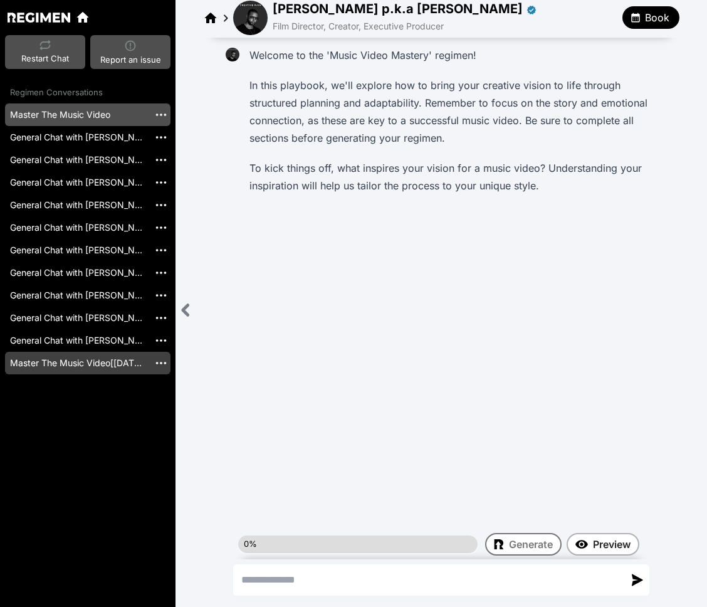
click at [83, 362] on link "Master The Music Video[[DATE]]" at bounding box center [77, 363] width 144 height 23
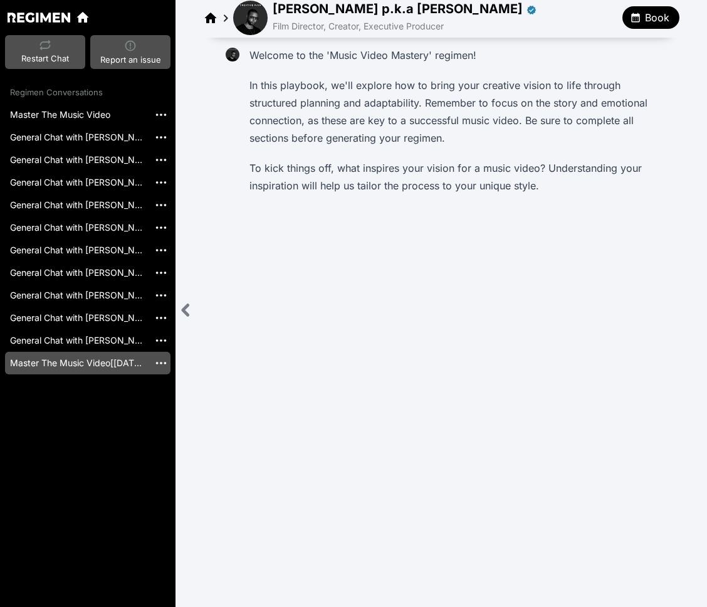
scroll to position [1807, 0]
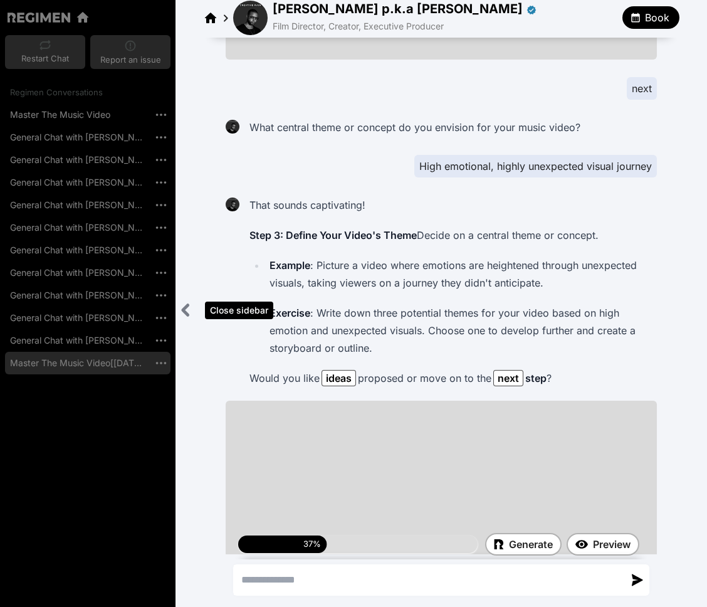
click at [187, 306] on icon "Close sidebar" at bounding box center [185, 310] width 5 height 10
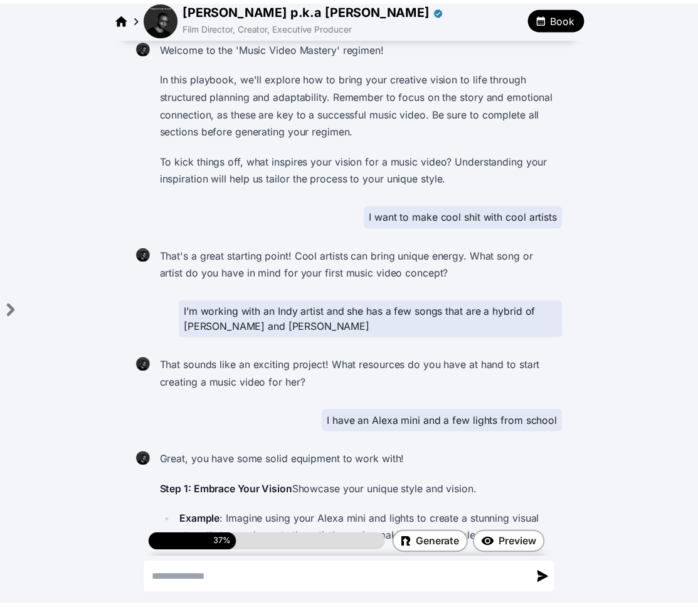
scroll to position [0, 0]
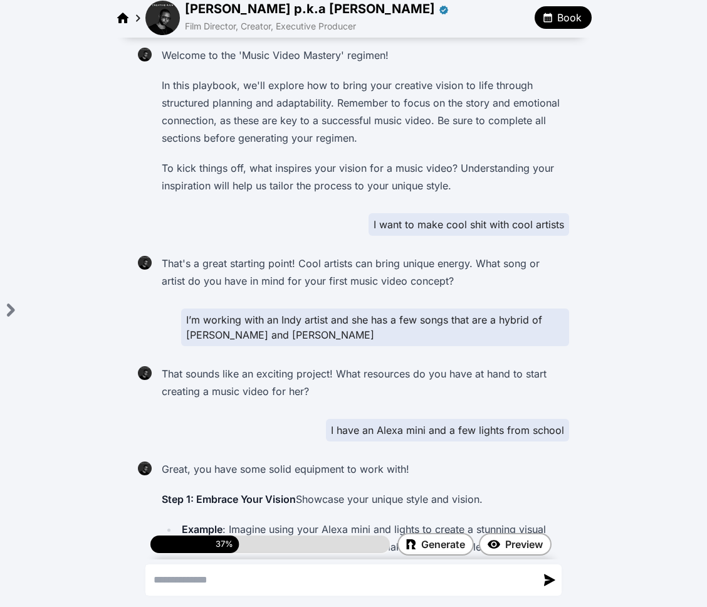
click at [165, 11] on img at bounding box center [162, 18] width 34 height 34
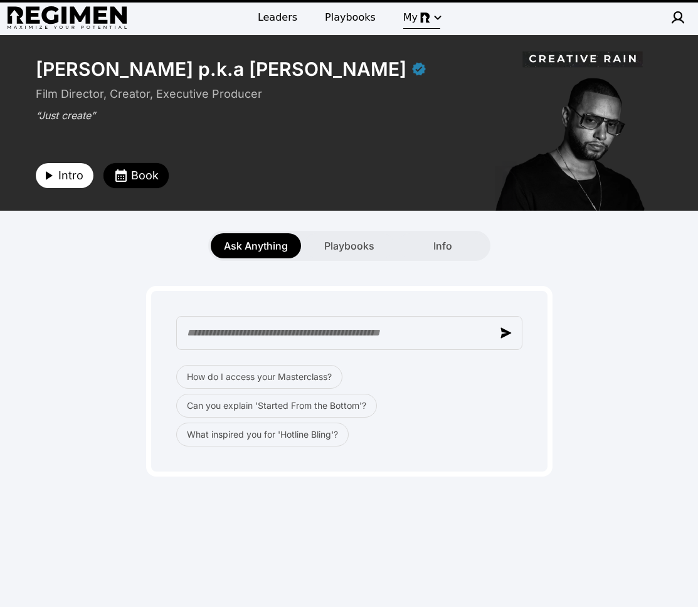
click at [421, 16] on img "button" at bounding box center [425, 18] width 10 height 10
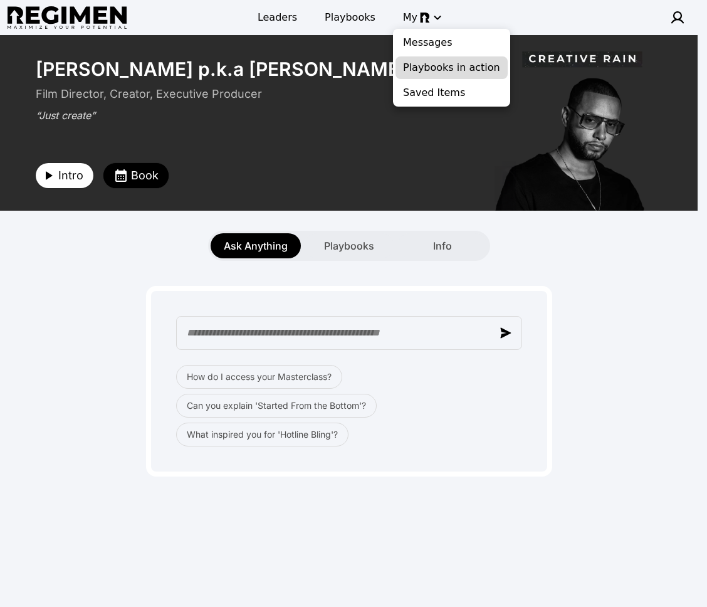
click at [443, 70] on span "Playbooks in action" at bounding box center [451, 67] width 97 height 15
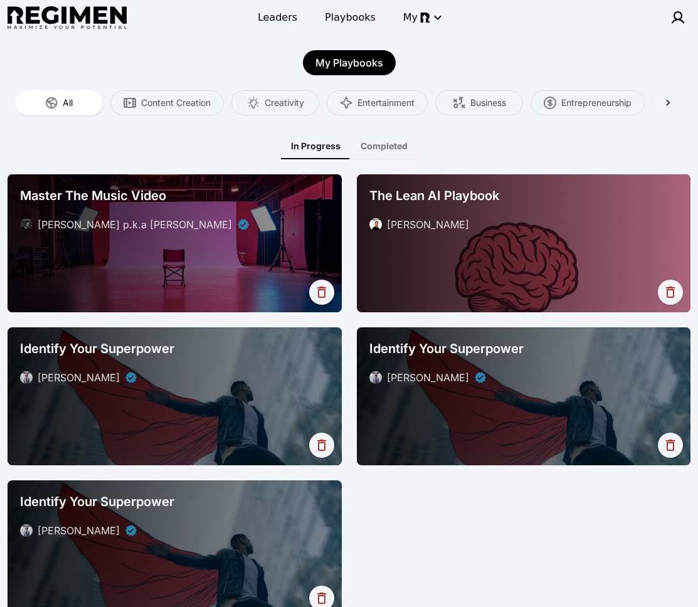
click at [214, 244] on div at bounding box center [175, 243] width 334 height 138
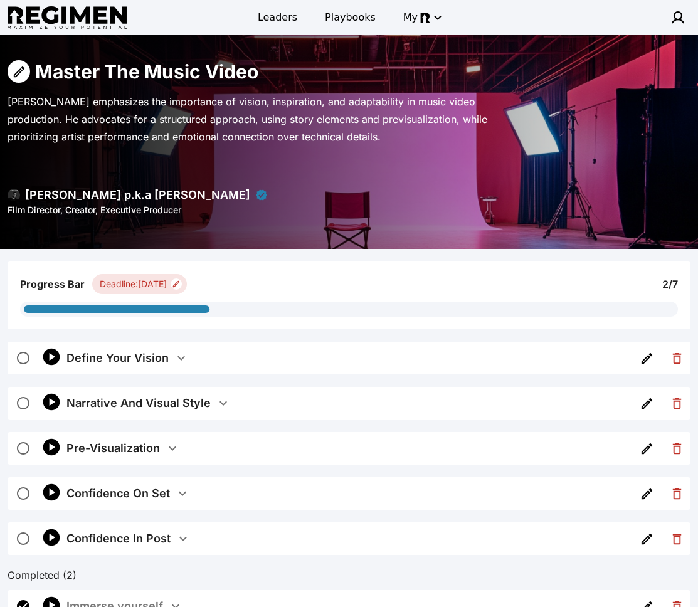
click at [186, 338] on div "Progress Bar Deadline: [DATE] 2 / 7 2 / 7" at bounding box center [349, 301] width 698 height 80
click at [187, 364] on icon "button" at bounding box center [181, 357] width 15 height 15
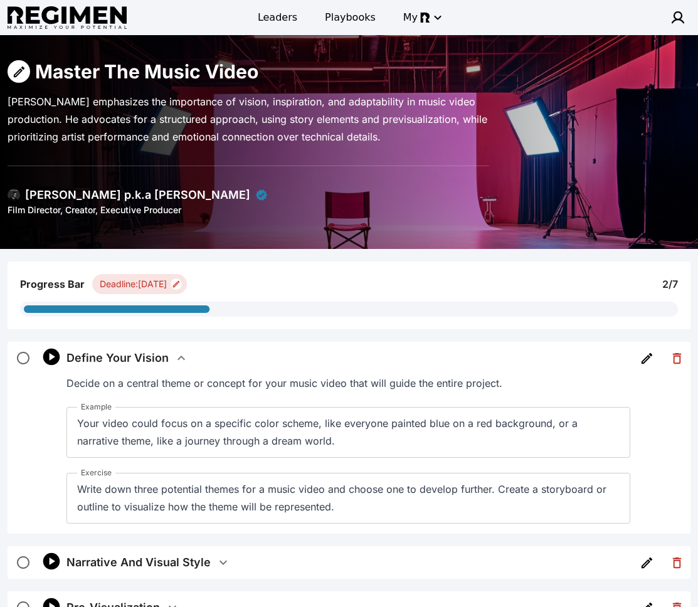
scroll to position [192, 0]
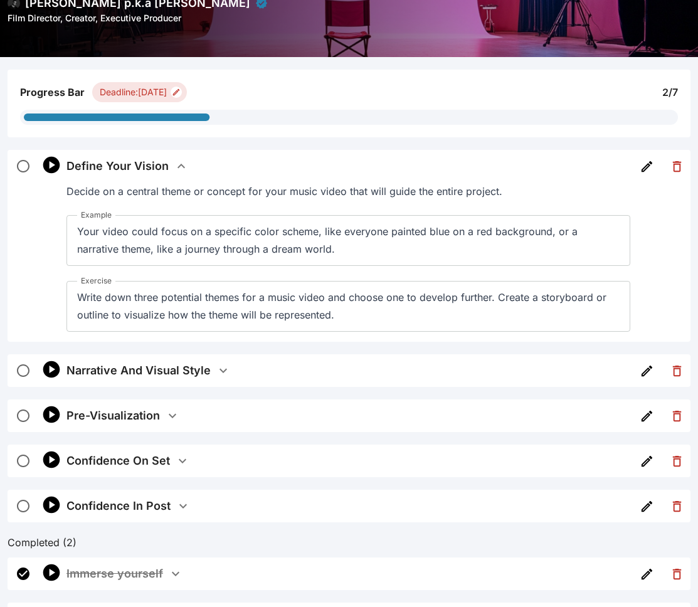
click at [187, 171] on button "Define Your Vision" at bounding box center [347, 166] width 563 height 33
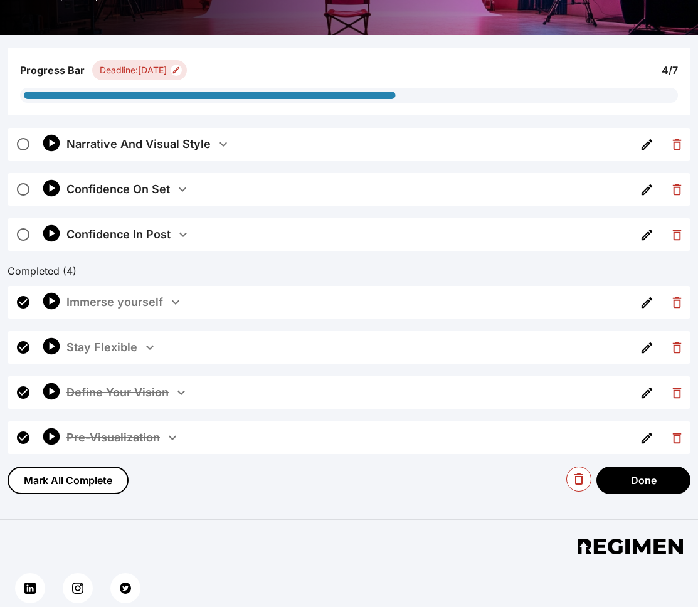
scroll to position [207, 0]
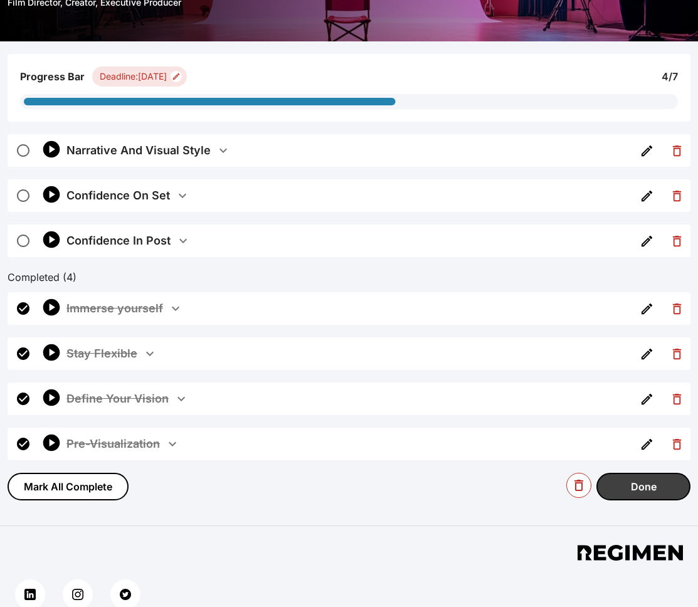
click at [496, 479] on button "Done" at bounding box center [643, 487] width 94 height 28
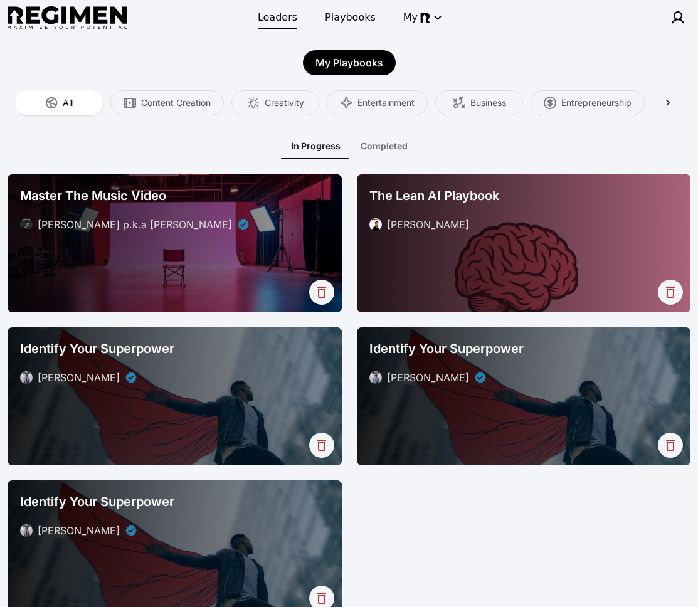
click at [274, 24] on span "Leaders" at bounding box center [277, 17] width 39 height 15
